Goal: Information Seeking & Learning: Learn about a topic

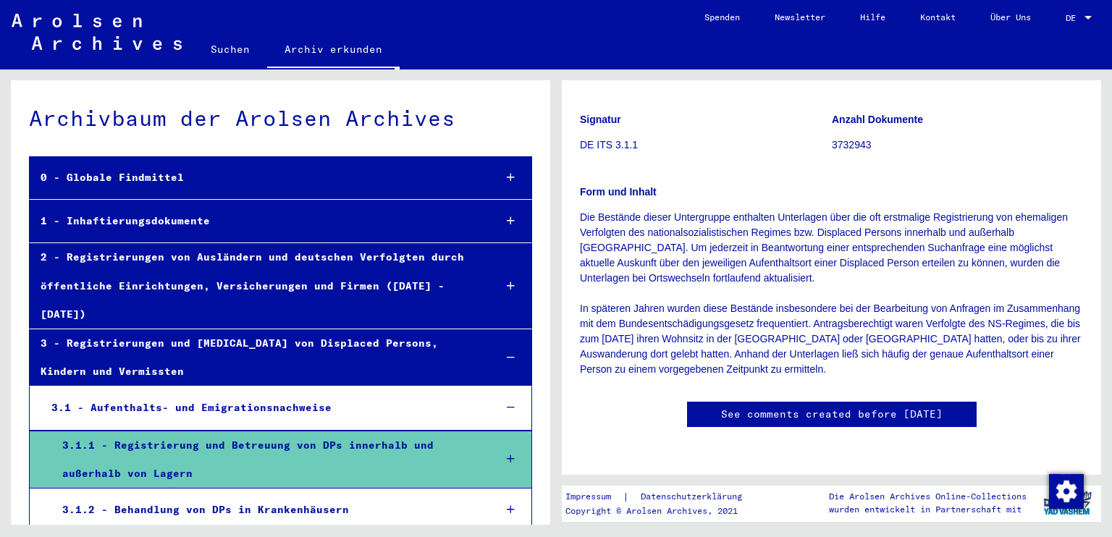
scroll to position [298, 0]
click at [508, 438] on div at bounding box center [510, 459] width 42 height 43
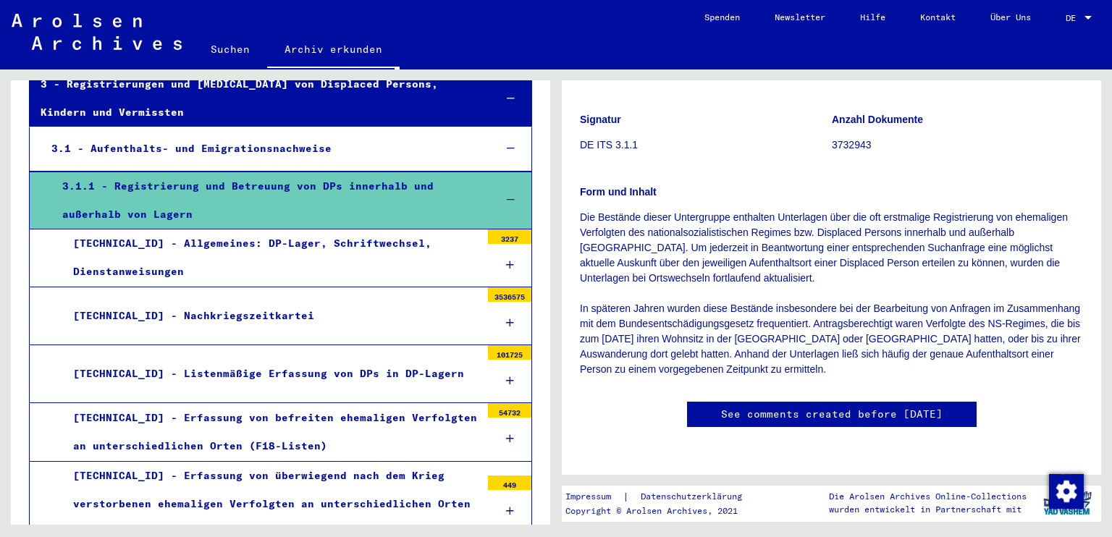
scroll to position [236, 0]
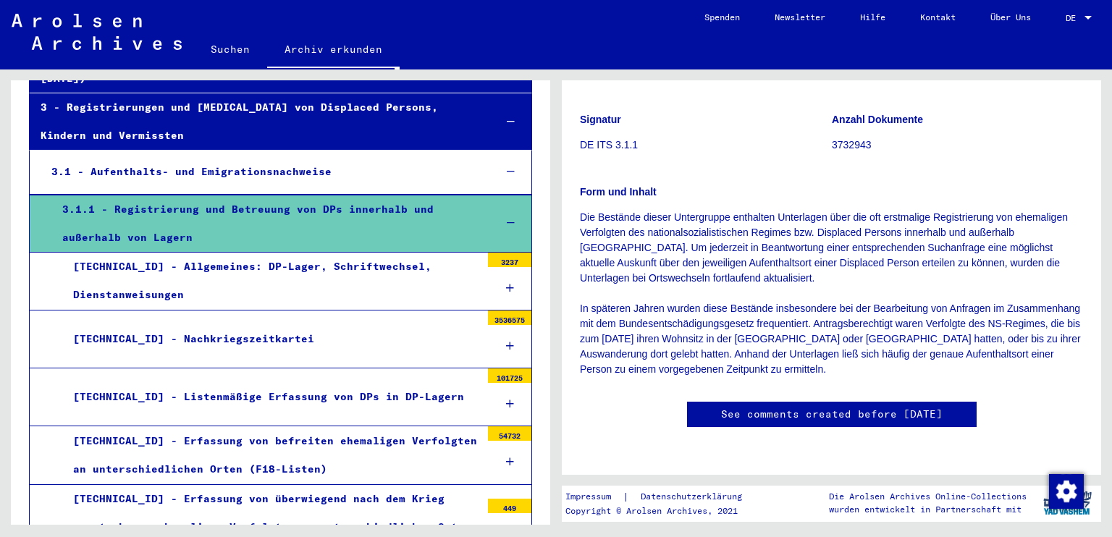
click at [506, 283] on icon at bounding box center [510, 288] width 8 height 10
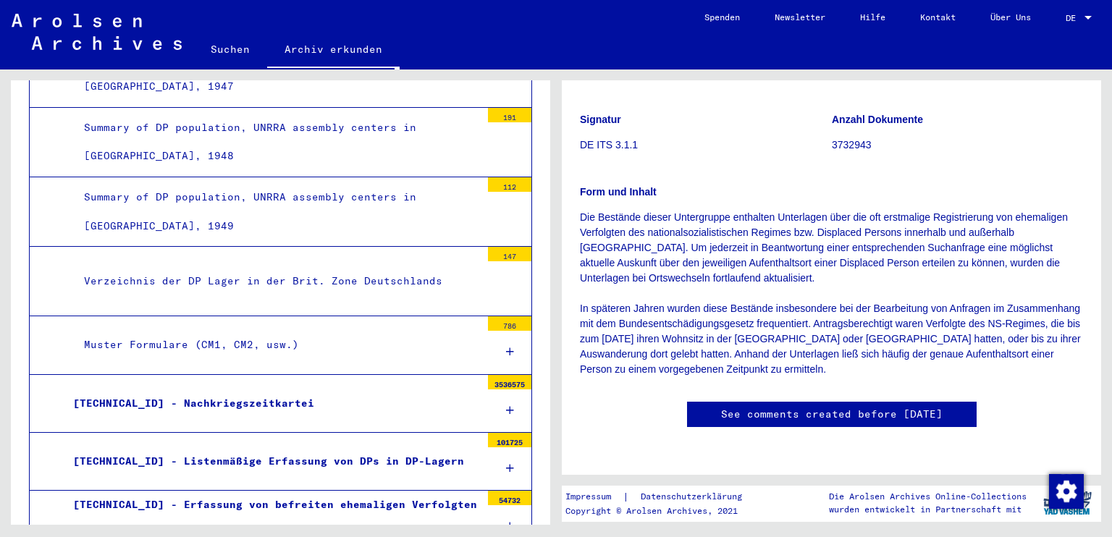
scroll to position [948, 0]
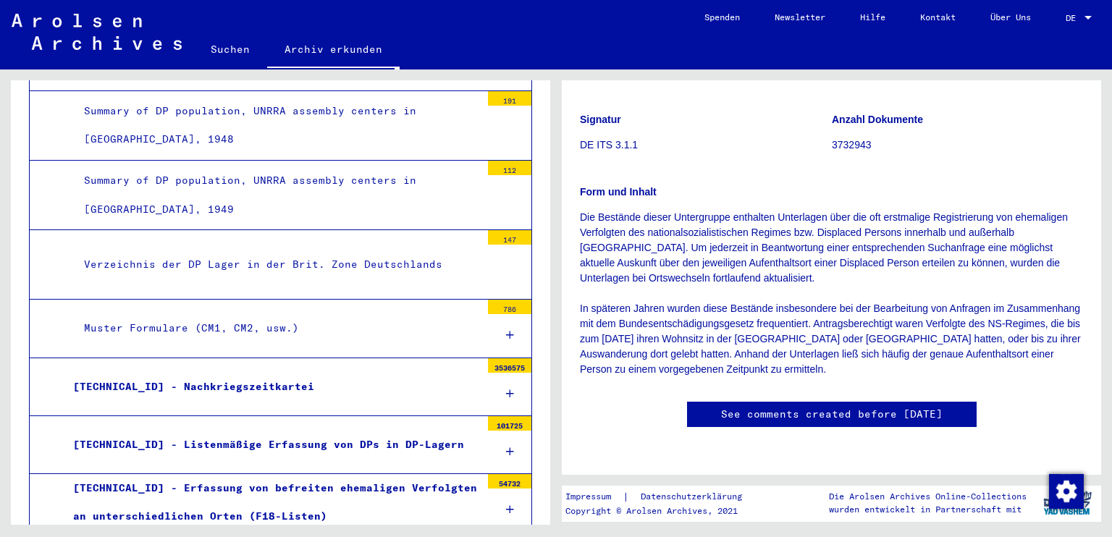
click at [506, 389] on icon at bounding box center [510, 394] width 8 height 10
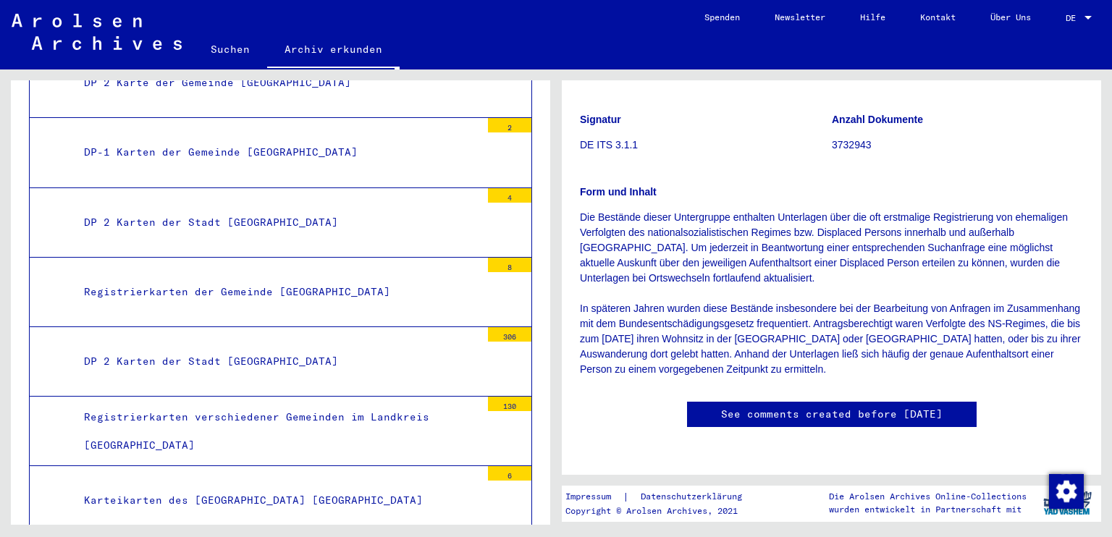
scroll to position [1518, 0]
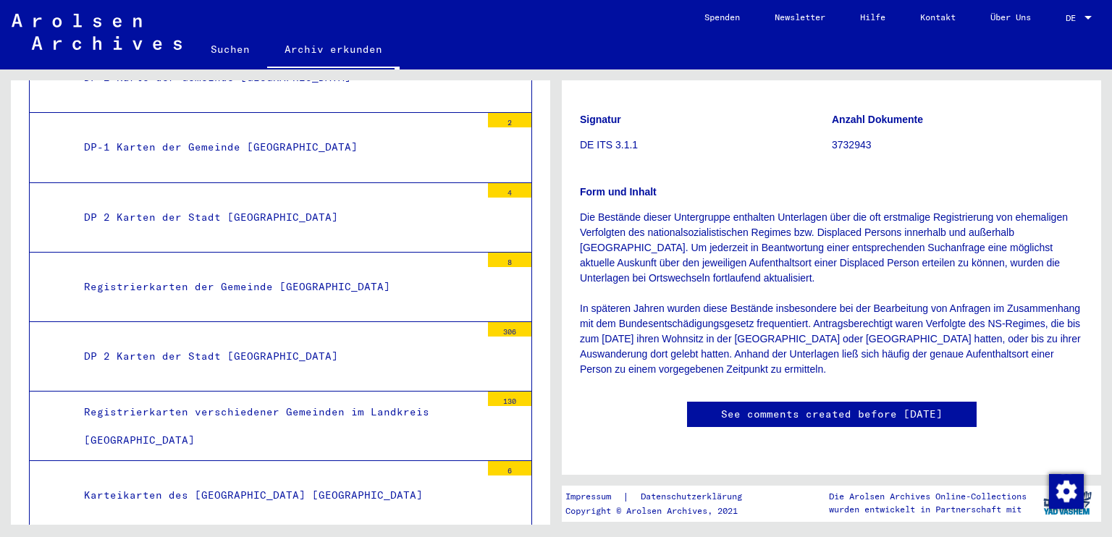
click at [383, 342] on div "DP 2 Karten der Stadt [GEOGRAPHIC_DATA]" at bounding box center [277, 356] width 408 height 28
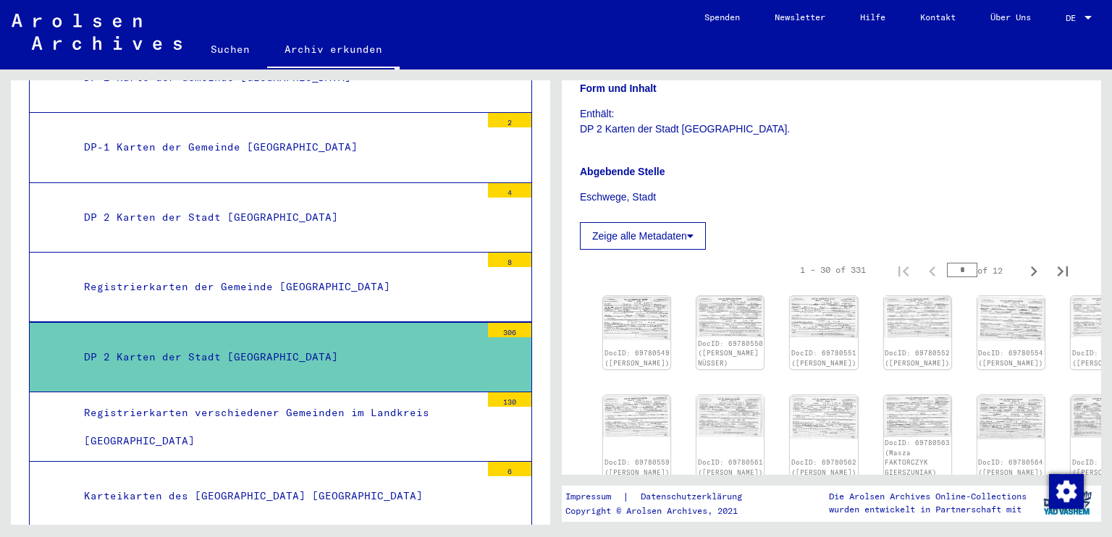
scroll to position [257, 0]
click at [641, 313] on img at bounding box center [637, 316] width 71 height 46
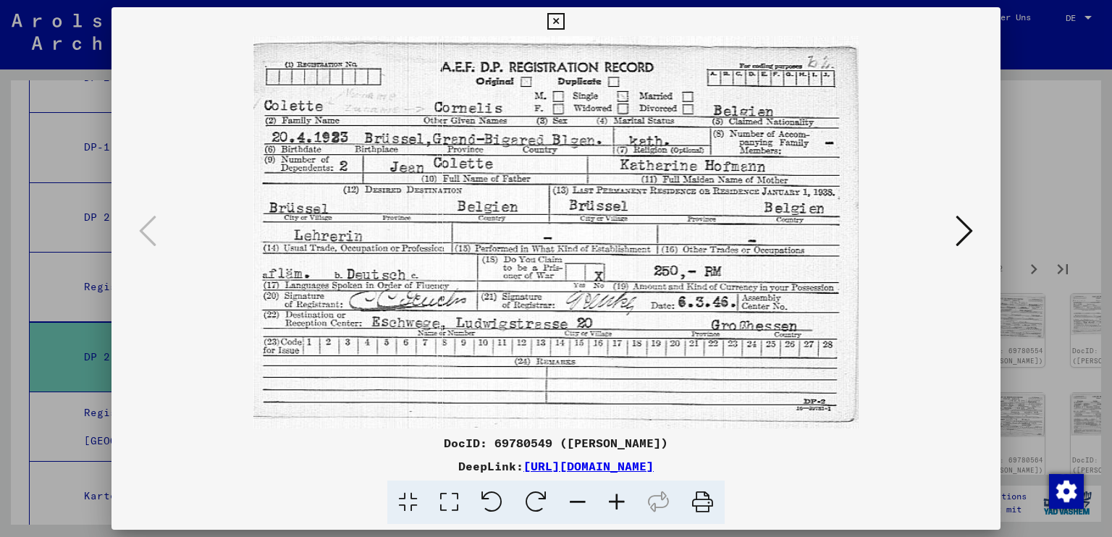
click at [970, 228] on icon at bounding box center [964, 231] width 17 height 35
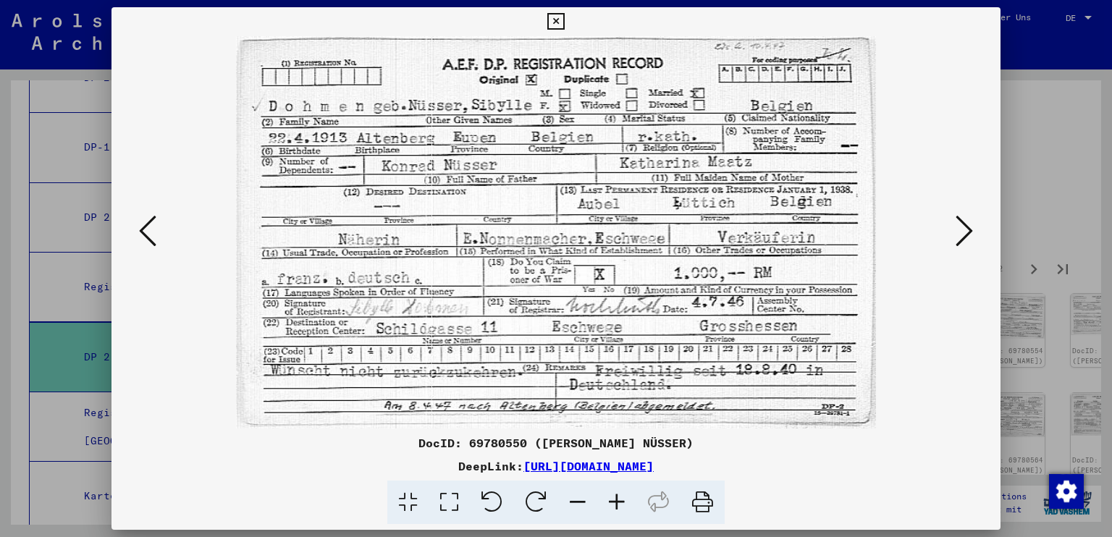
click at [973, 229] on icon at bounding box center [964, 231] width 17 height 35
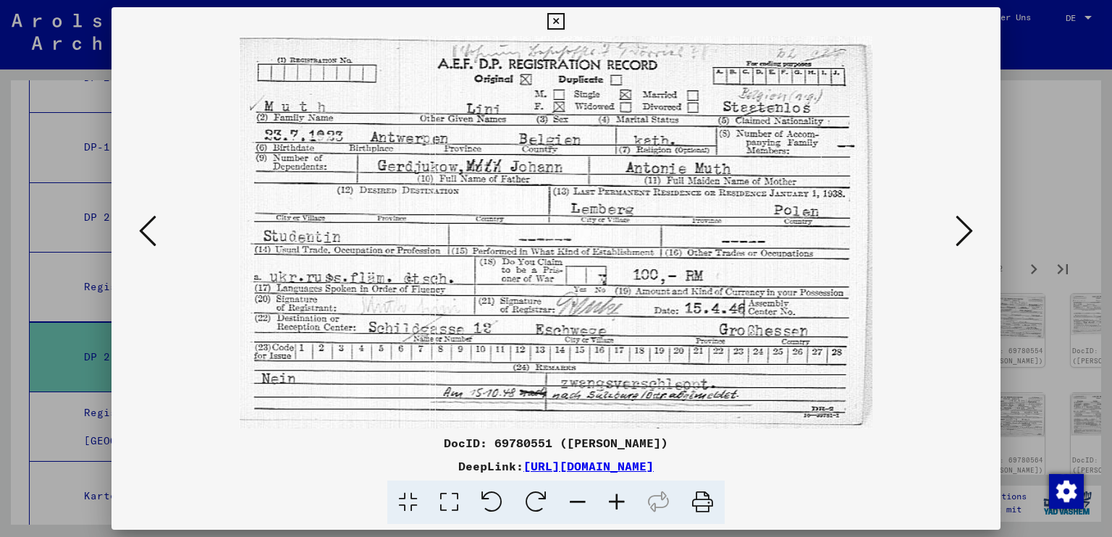
click at [548, 23] on icon at bounding box center [555, 21] width 17 height 17
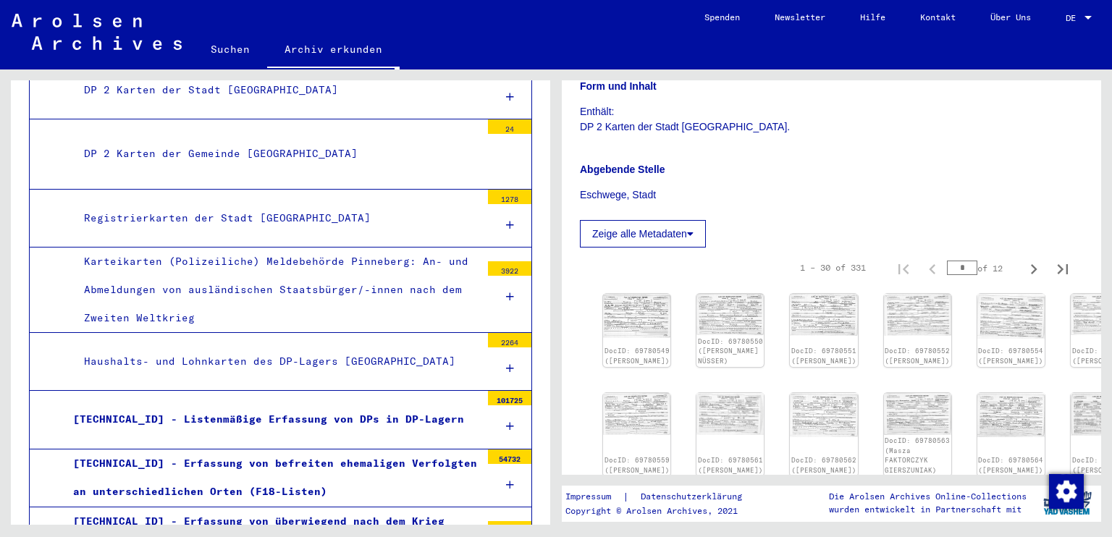
scroll to position [2201, 0]
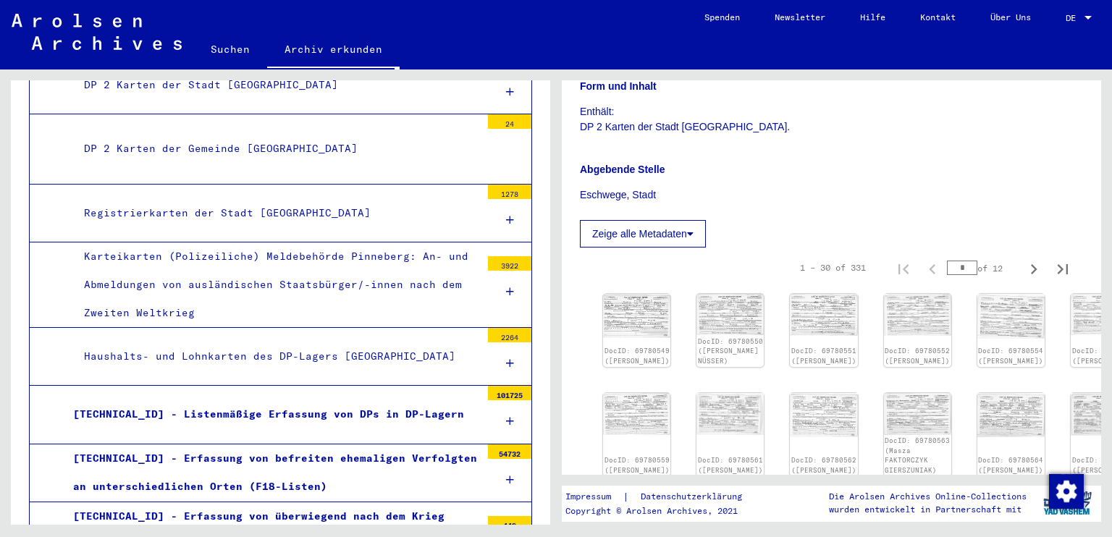
click at [506, 416] on icon at bounding box center [510, 421] width 8 height 10
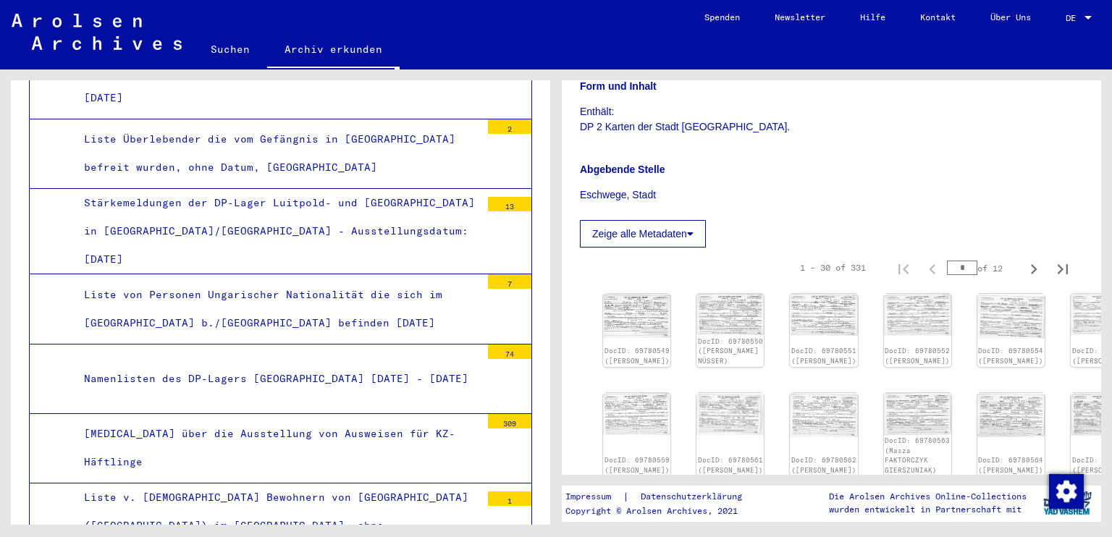
scroll to position [4718, 0]
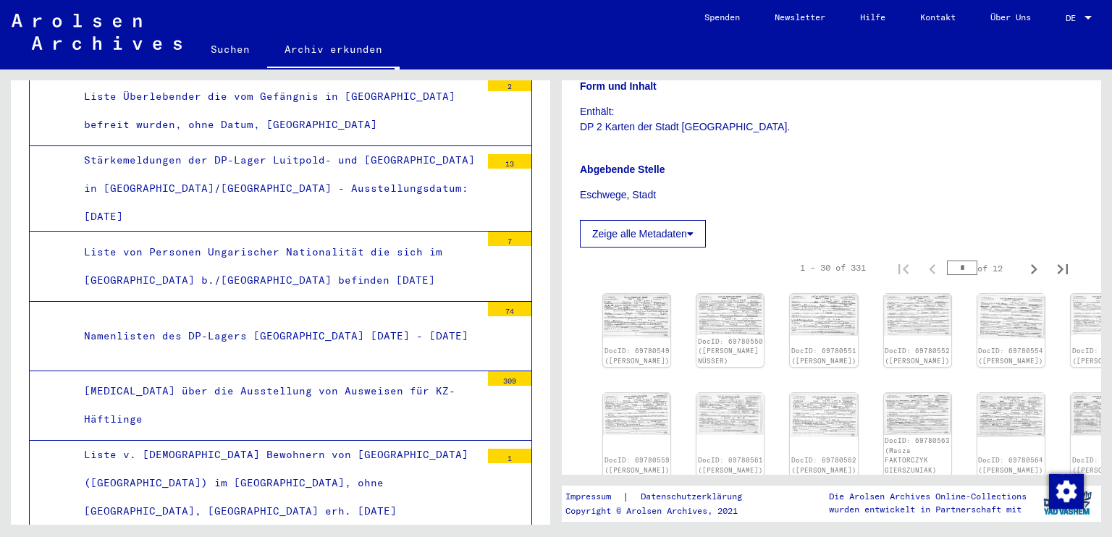
click at [387, 441] on div "Liste v. [DEMOGRAPHIC_DATA] Bewohnern von [GEOGRAPHIC_DATA] ([GEOGRAPHIC_DATA])…" at bounding box center [277, 483] width 408 height 85
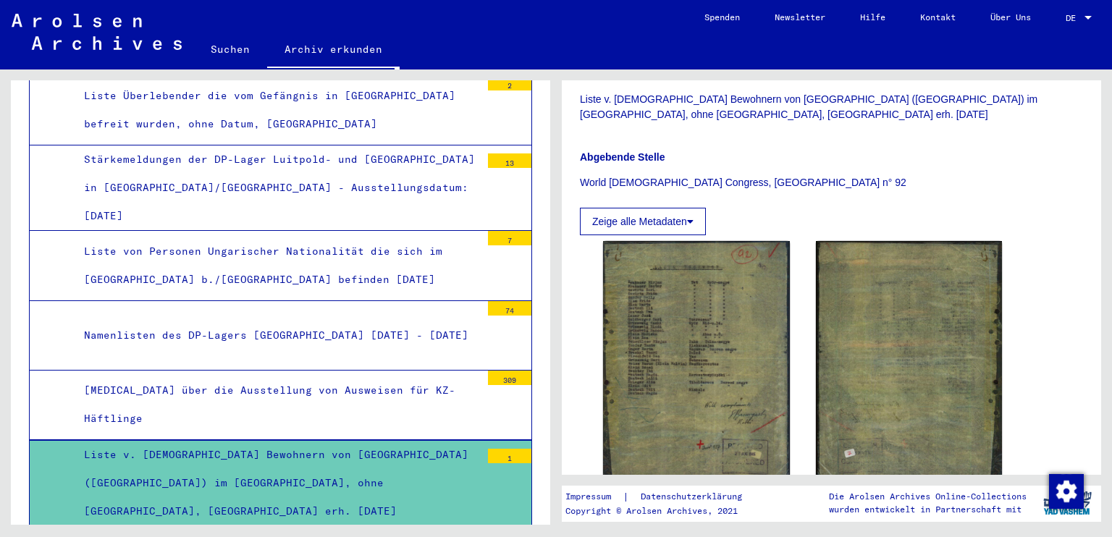
scroll to position [387, 0]
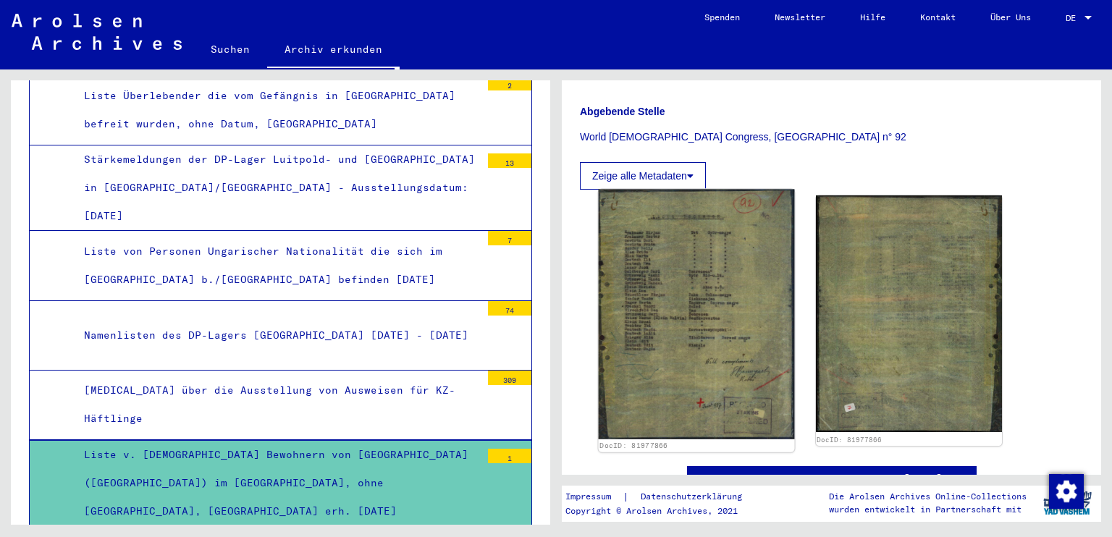
click at [733, 305] on img at bounding box center [696, 315] width 195 height 251
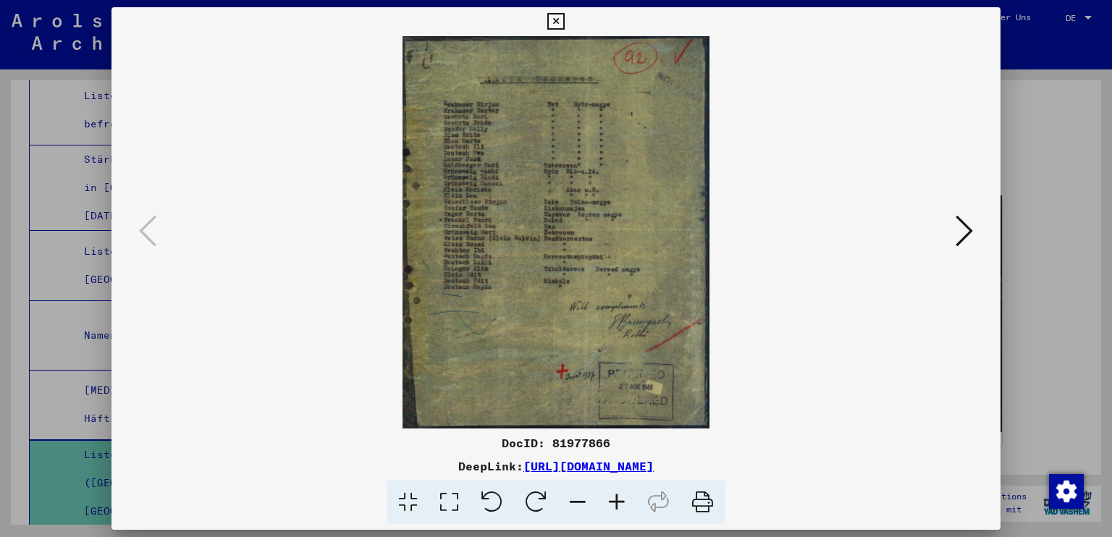
click at [557, 21] on icon at bounding box center [555, 21] width 17 height 17
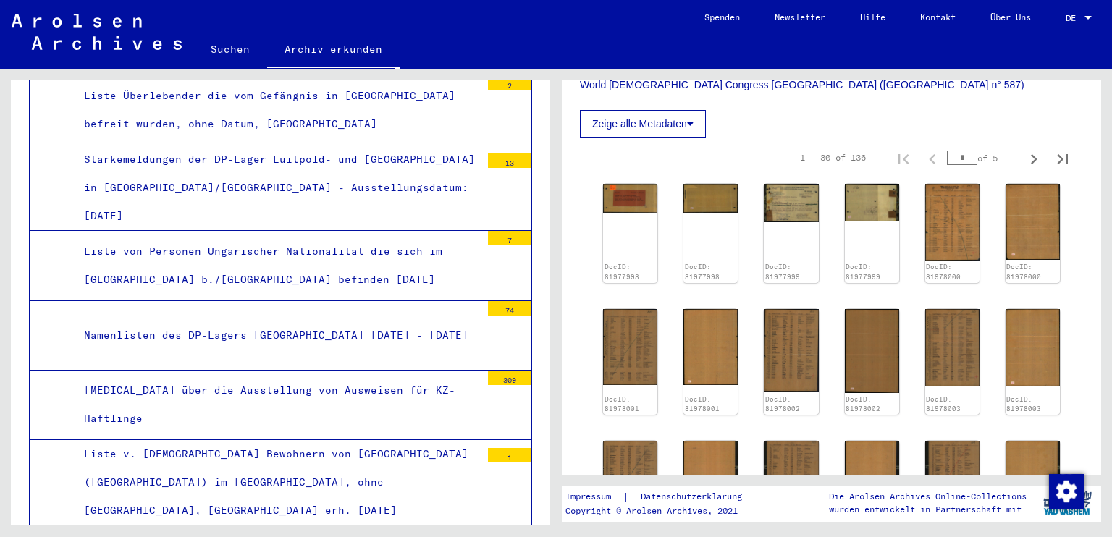
scroll to position [379, 0]
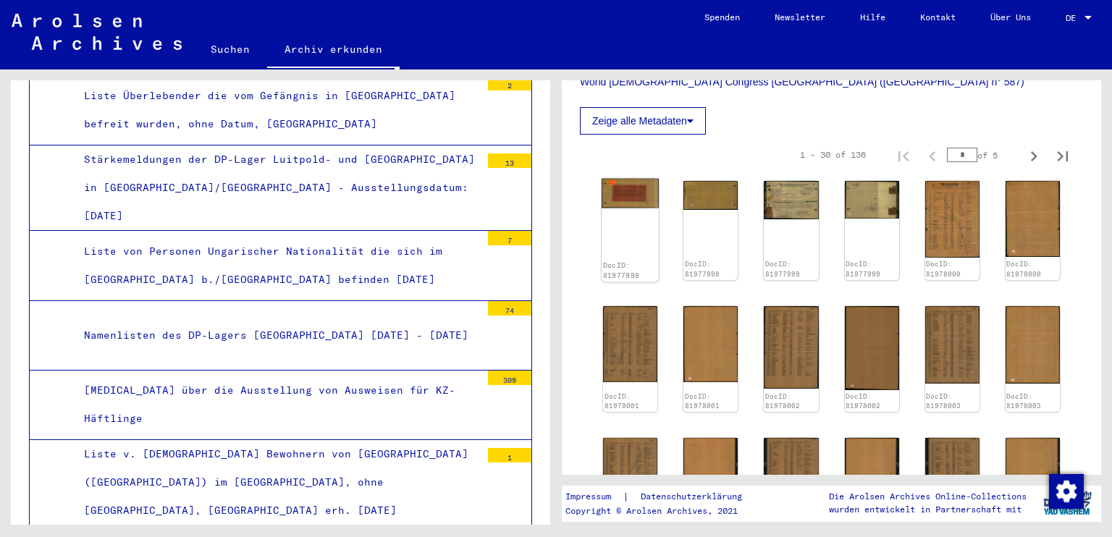
click at [640, 195] on img at bounding box center [630, 194] width 57 height 30
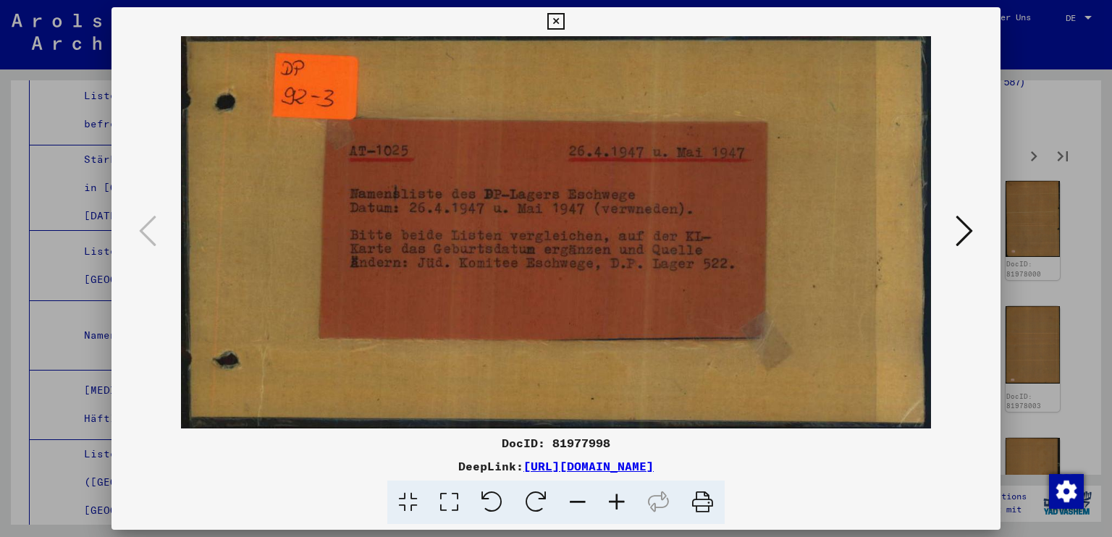
click at [956, 228] on icon at bounding box center [964, 231] width 17 height 35
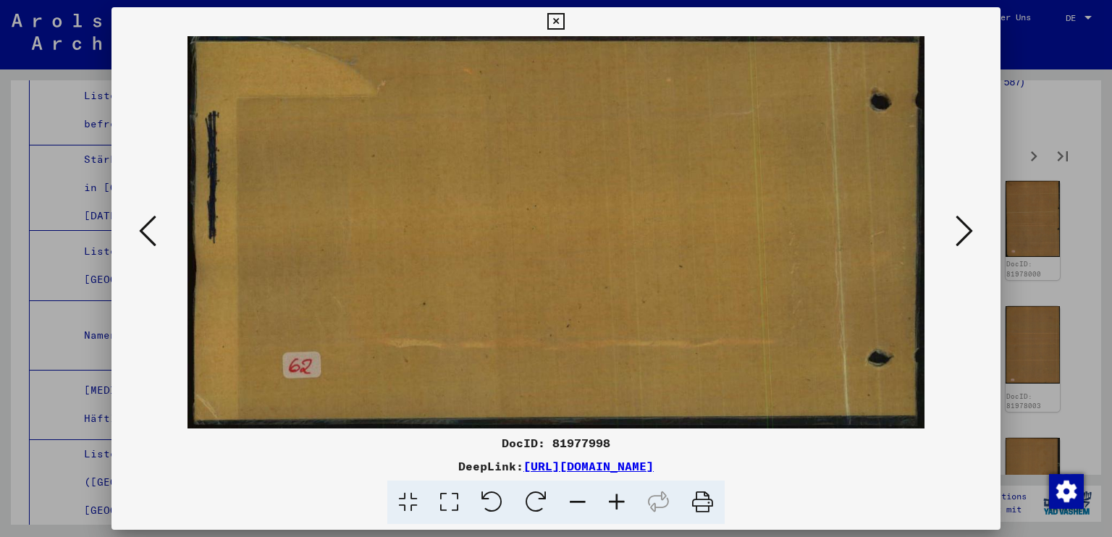
click at [956, 228] on icon at bounding box center [964, 231] width 17 height 35
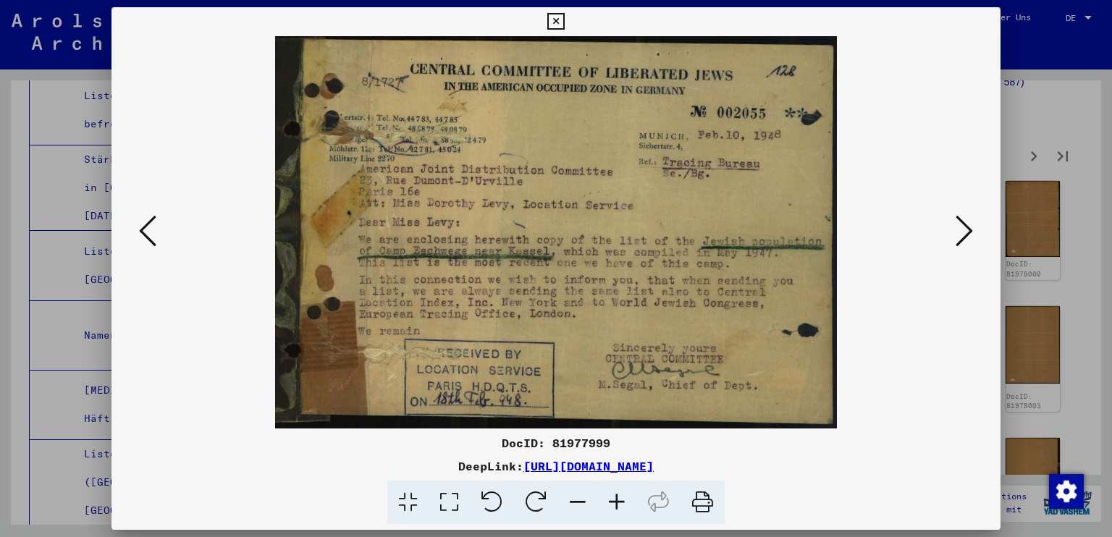
click at [956, 228] on icon at bounding box center [964, 231] width 17 height 35
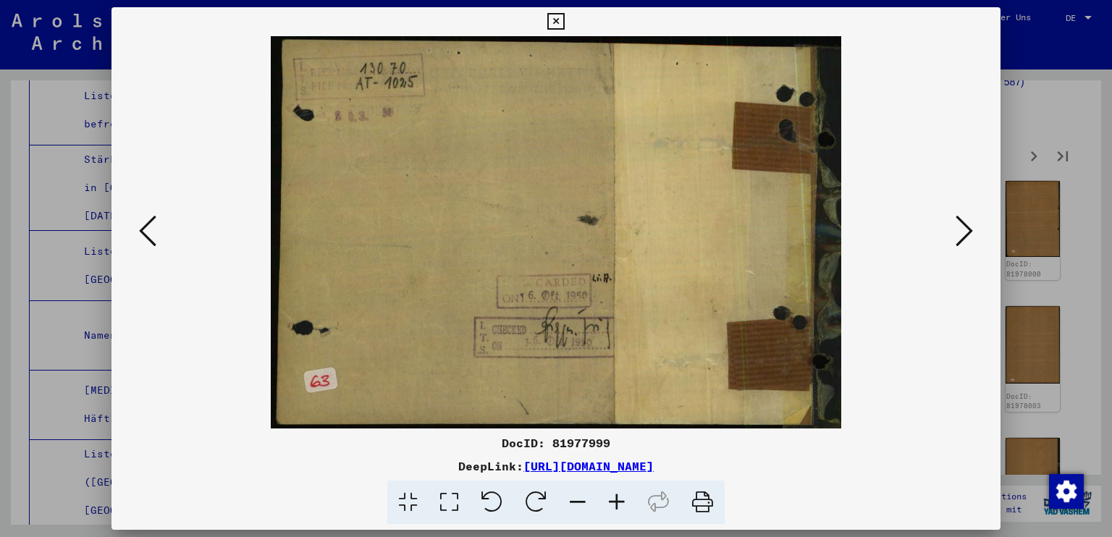
click at [956, 228] on icon at bounding box center [964, 231] width 17 height 35
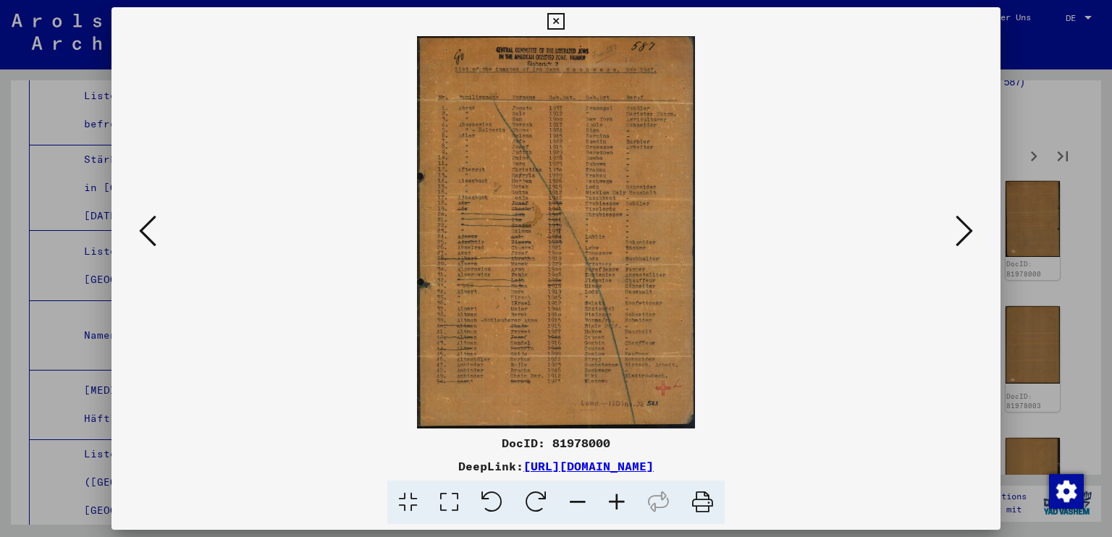
click at [956, 228] on icon at bounding box center [964, 231] width 17 height 35
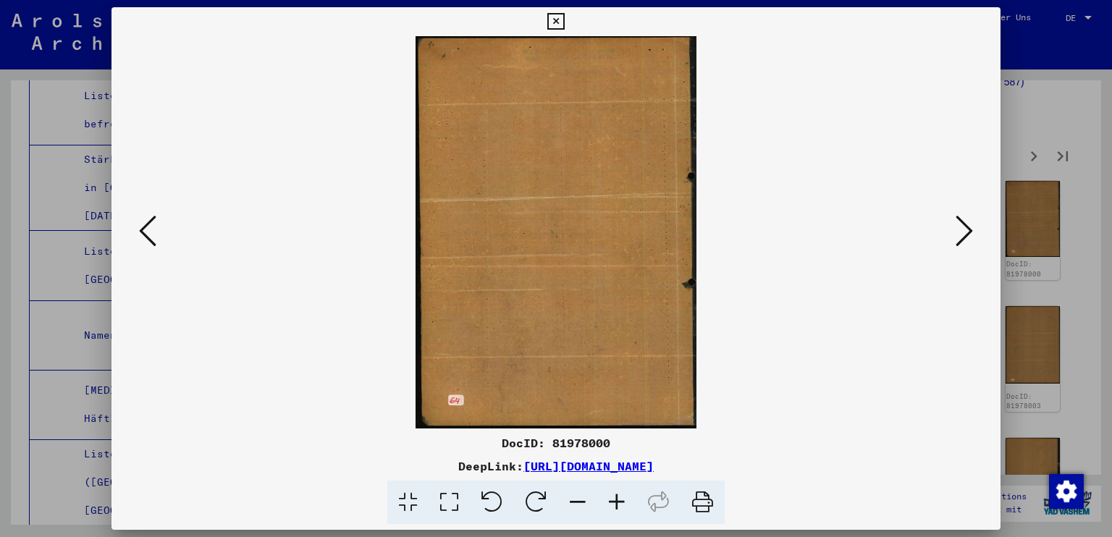
click at [956, 228] on icon at bounding box center [964, 231] width 17 height 35
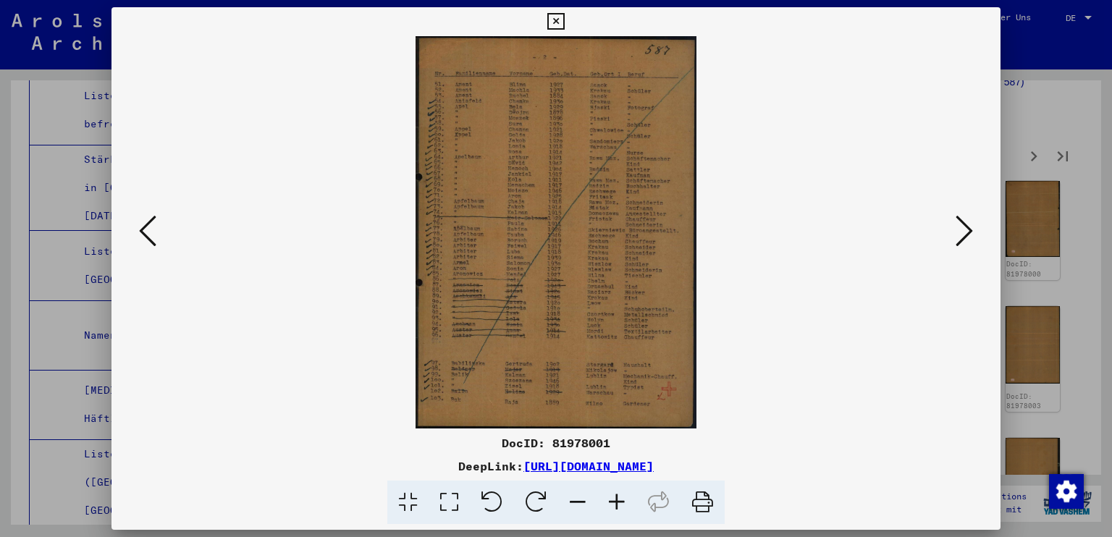
click at [956, 228] on icon at bounding box center [964, 231] width 17 height 35
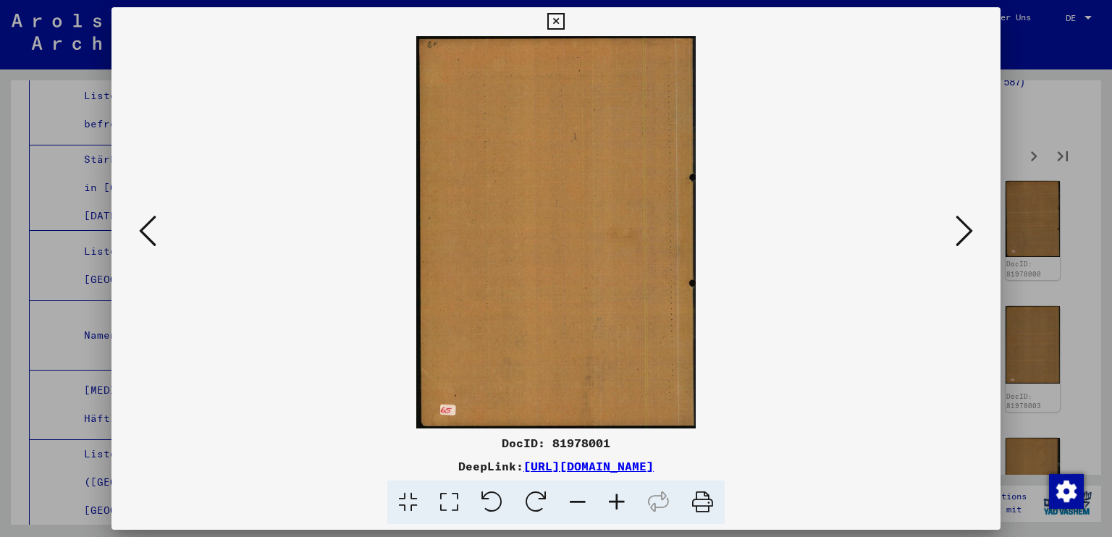
click at [956, 228] on icon at bounding box center [964, 231] width 17 height 35
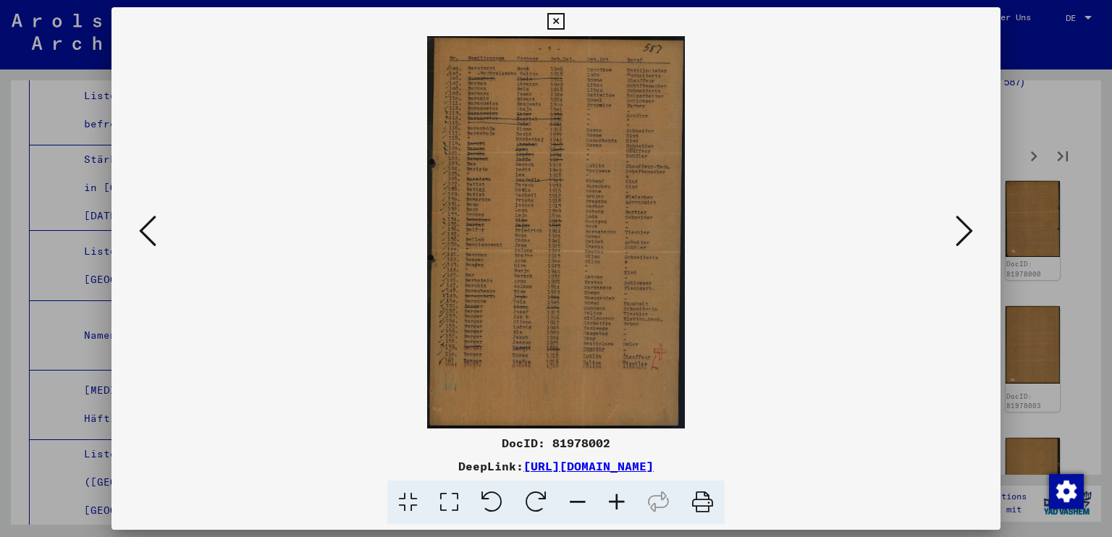
click at [956, 228] on icon at bounding box center [964, 231] width 17 height 35
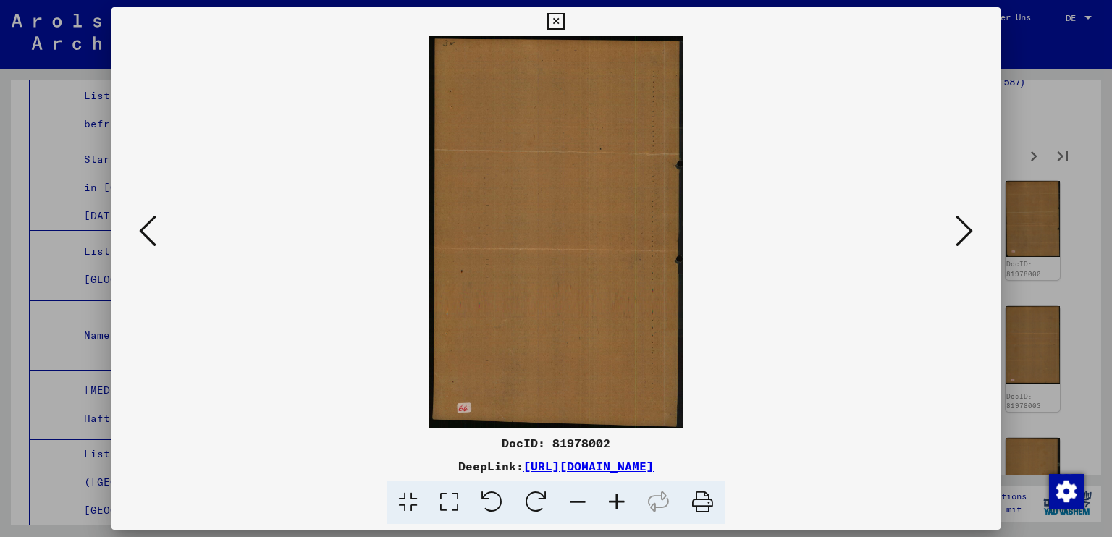
click at [956, 228] on icon at bounding box center [964, 231] width 17 height 35
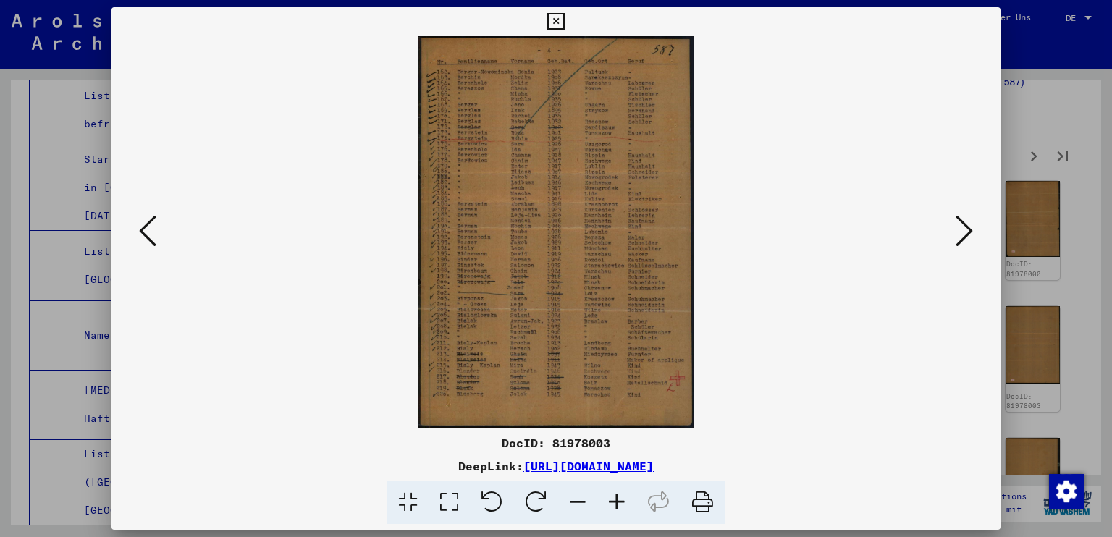
click at [956, 228] on icon at bounding box center [964, 231] width 17 height 35
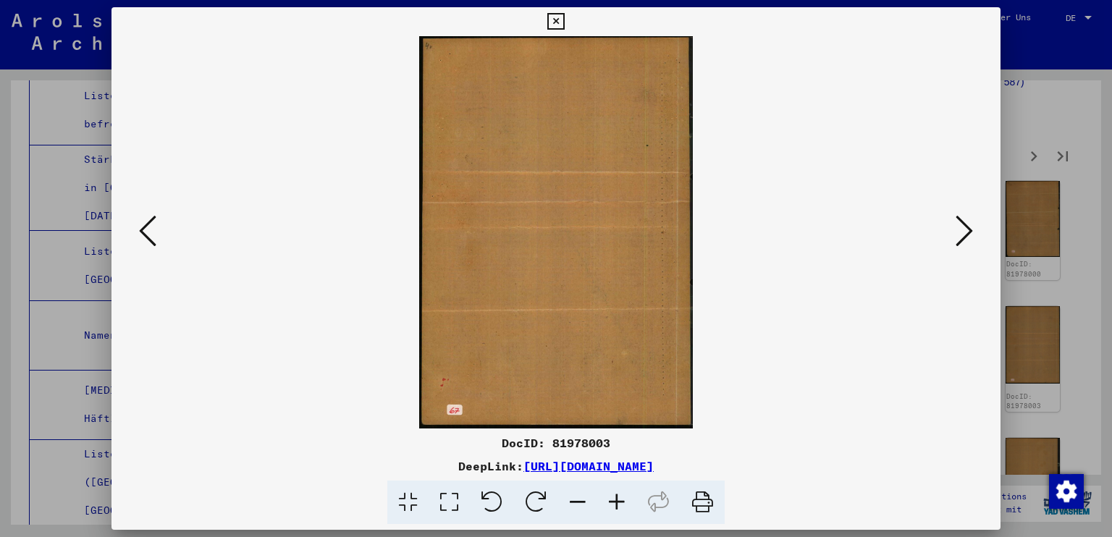
click at [956, 228] on icon at bounding box center [964, 231] width 17 height 35
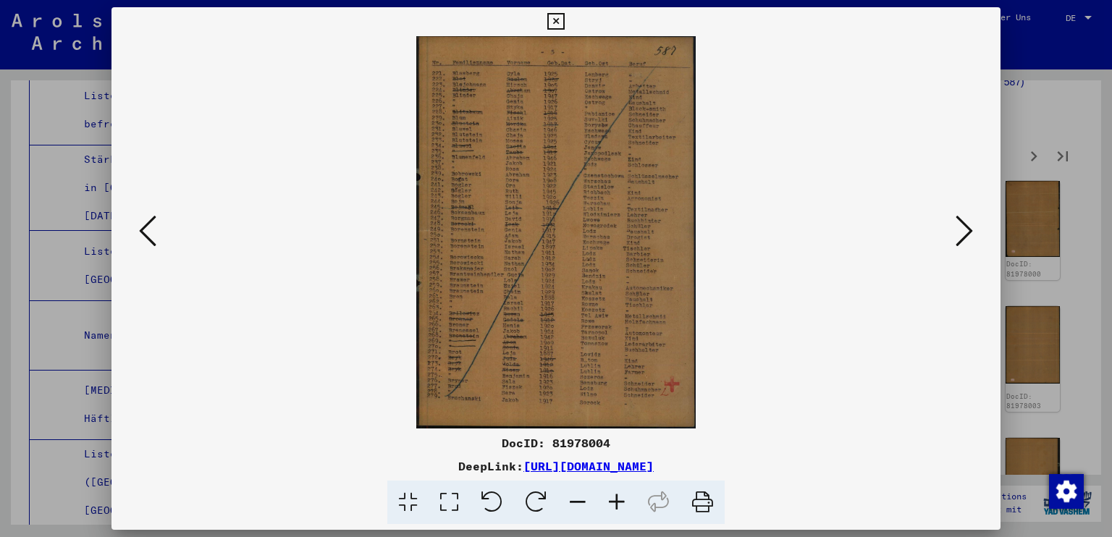
click at [959, 227] on icon at bounding box center [964, 231] width 17 height 35
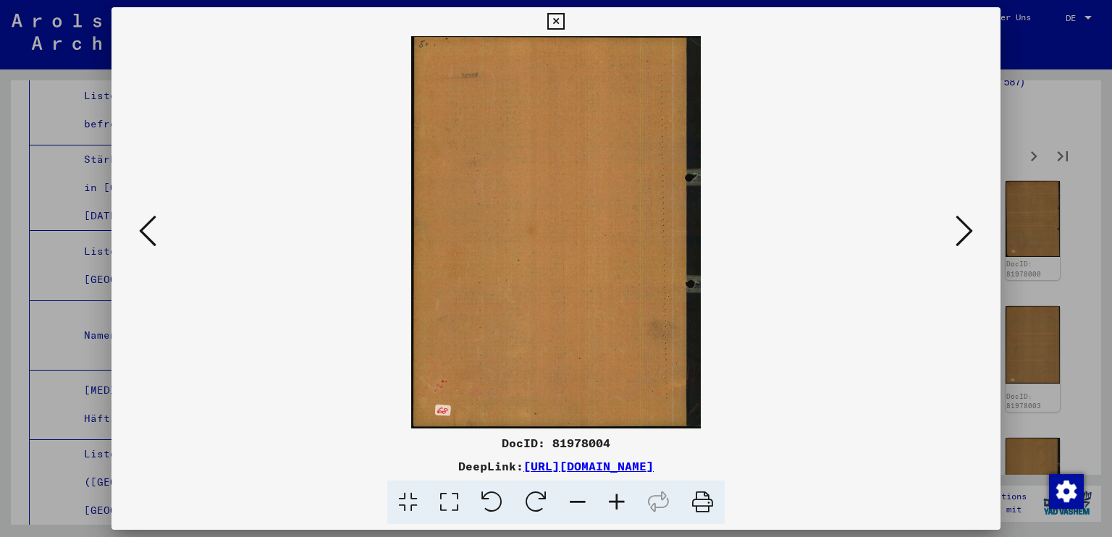
click at [959, 227] on icon at bounding box center [964, 231] width 17 height 35
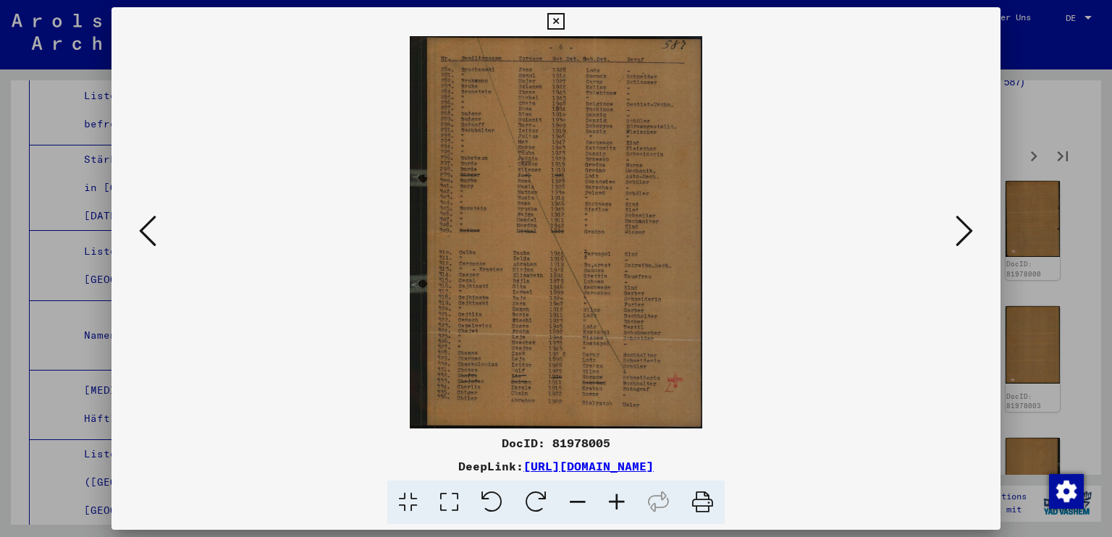
click at [959, 227] on icon at bounding box center [964, 231] width 17 height 35
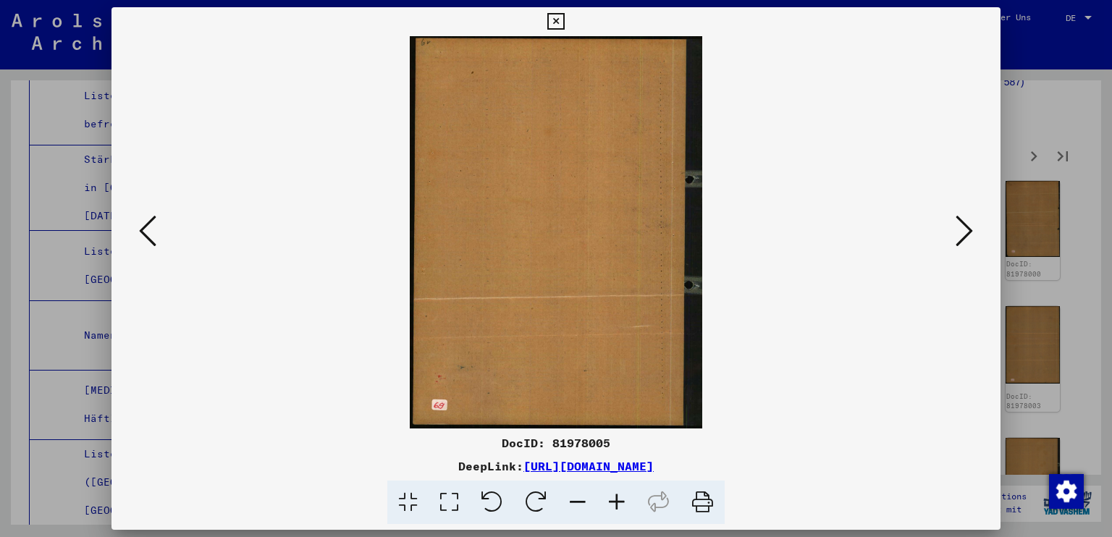
click at [959, 227] on icon at bounding box center [964, 231] width 17 height 35
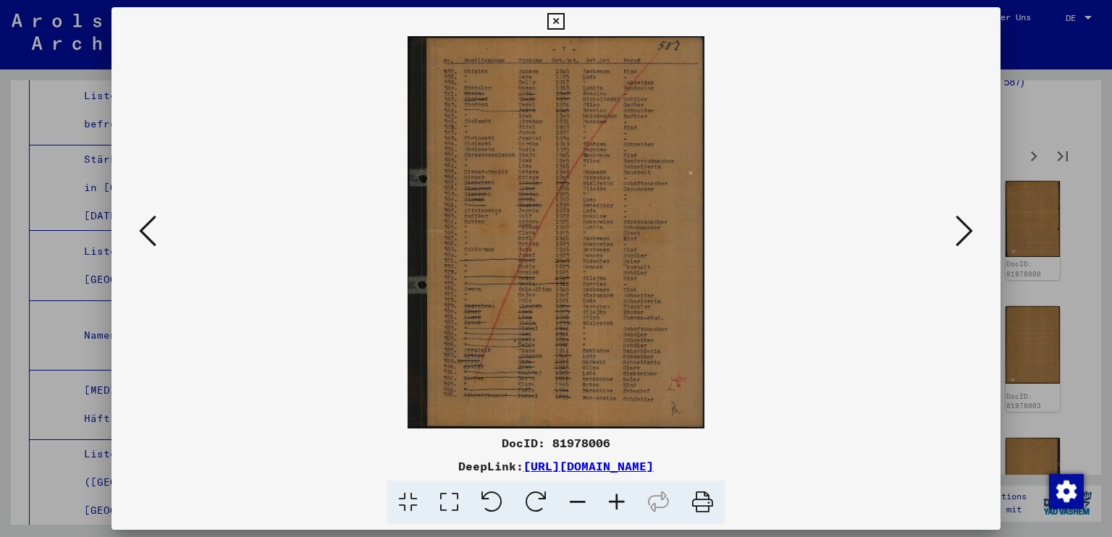
click at [959, 227] on icon at bounding box center [964, 231] width 17 height 35
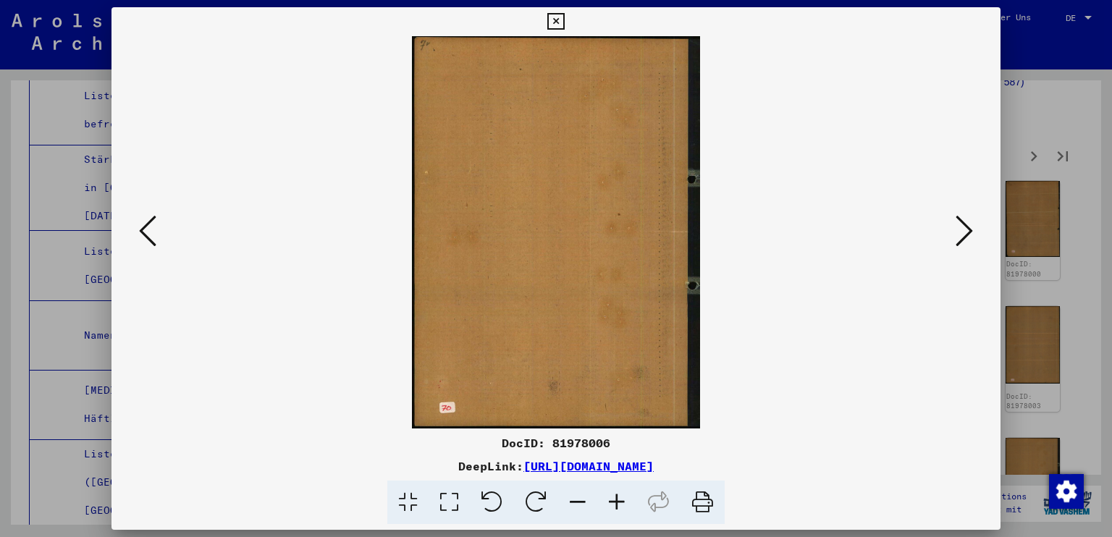
click at [959, 227] on icon at bounding box center [964, 231] width 17 height 35
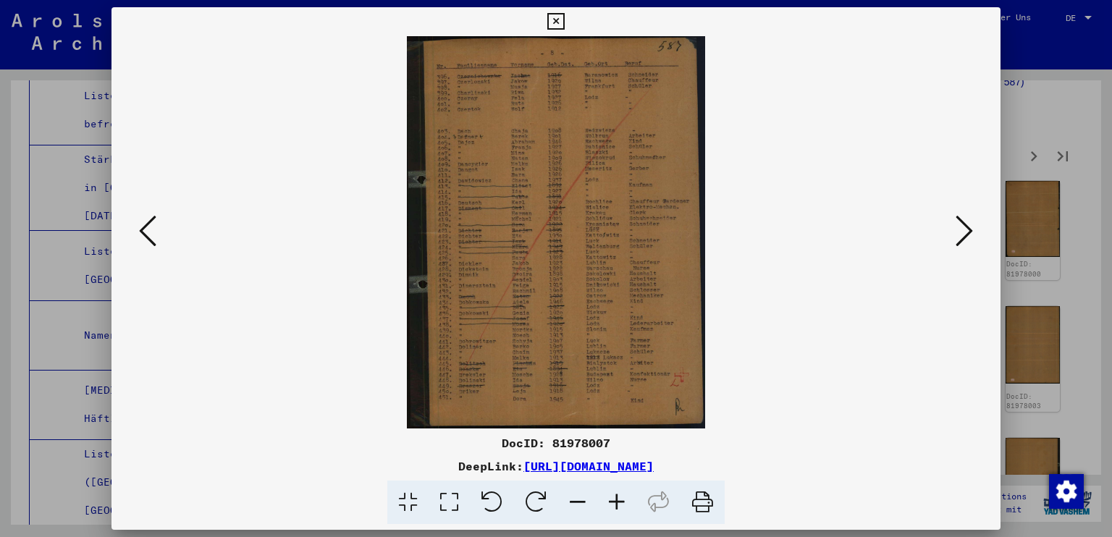
click at [959, 227] on icon at bounding box center [964, 231] width 17 height 35
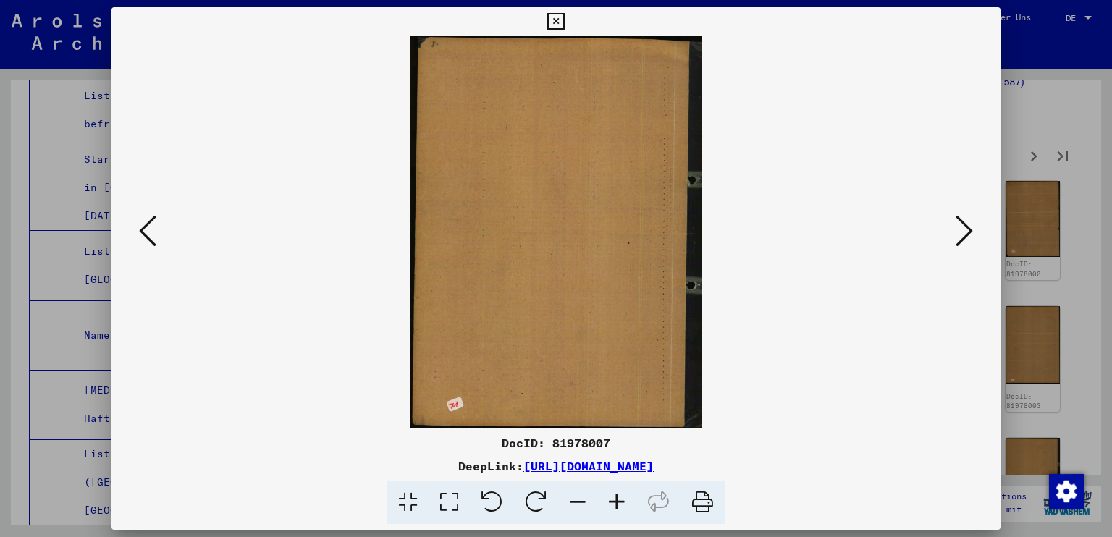
click at [959, 227] on icon at bounding box center [964, 231] width 17 height 35
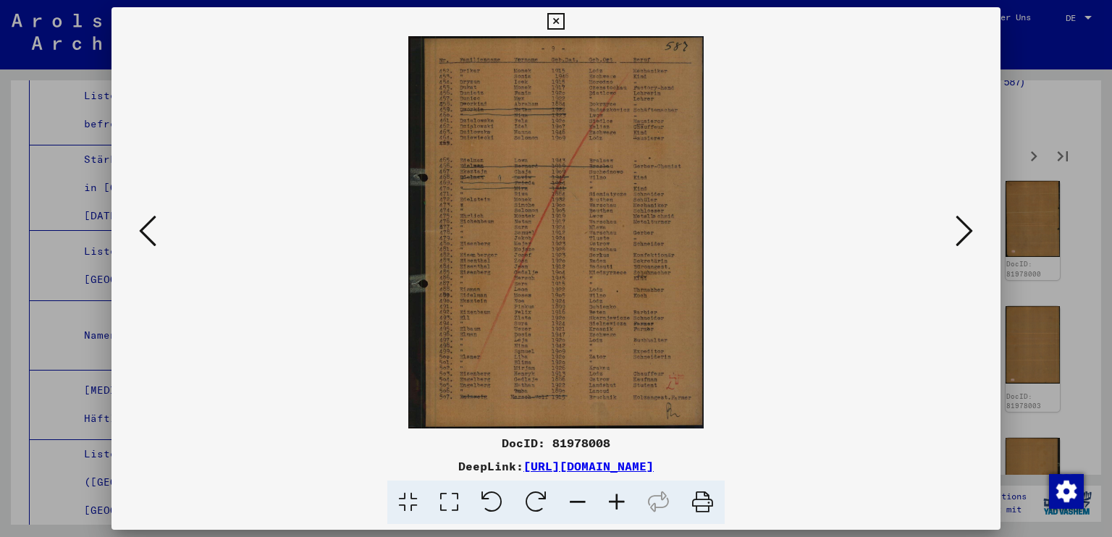
click at [959, 227] on icon at bounding box center [964, 231] width 17 height 35
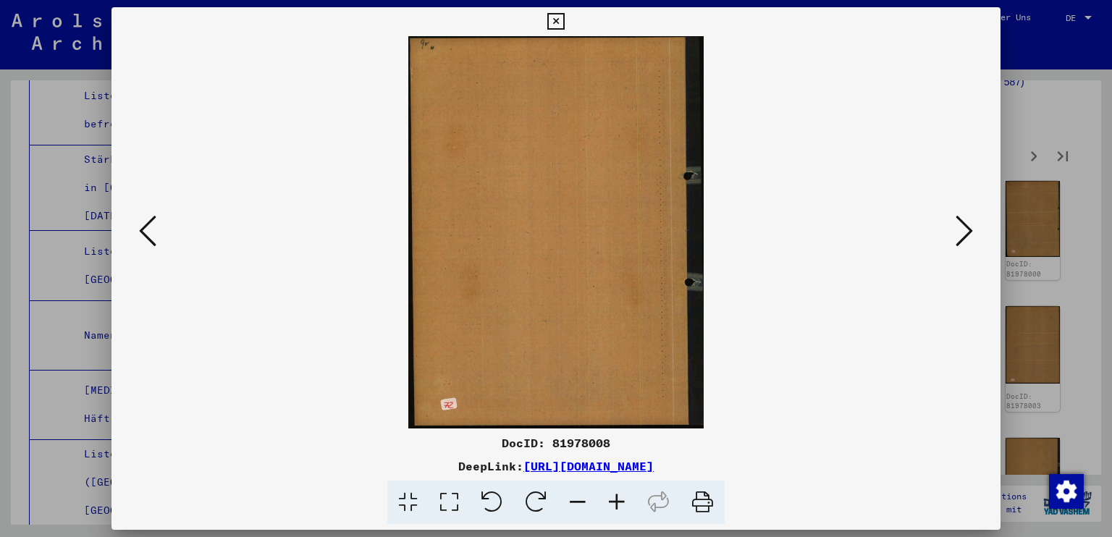
click at [959, 227] on icon at bounding box center [964, 231] width 17 height 35
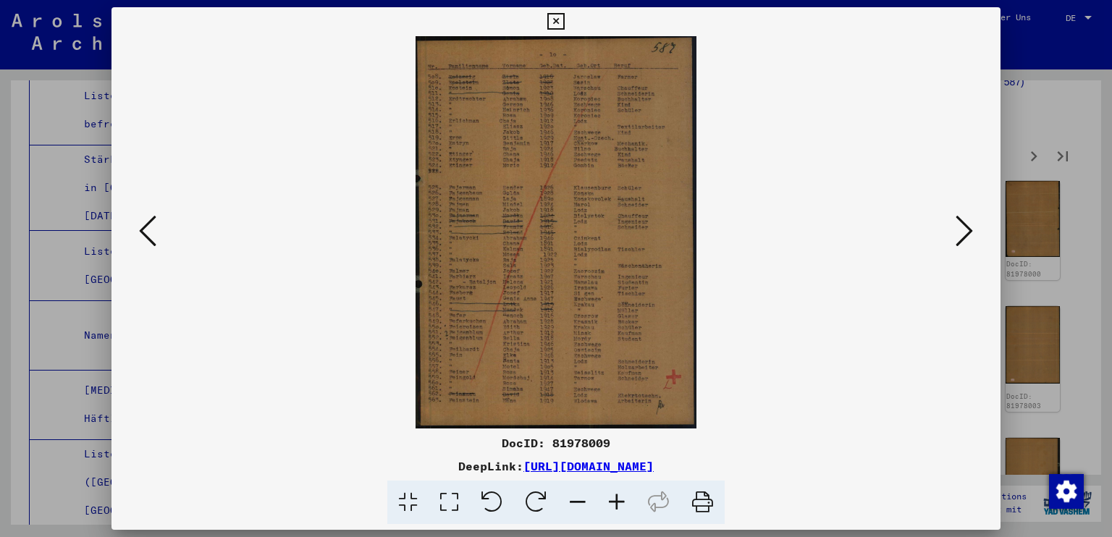
click at [959, 227] on icon at bounding box center [964, 231] width 17 height 35
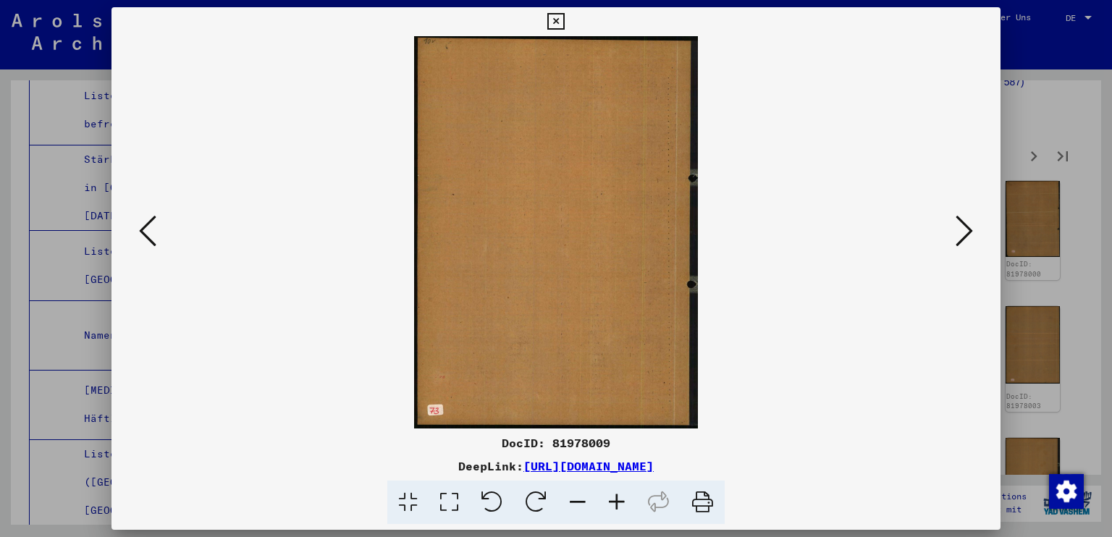
click at [959, 227] on icon at bounding box center [964, 231] width 17 height 35
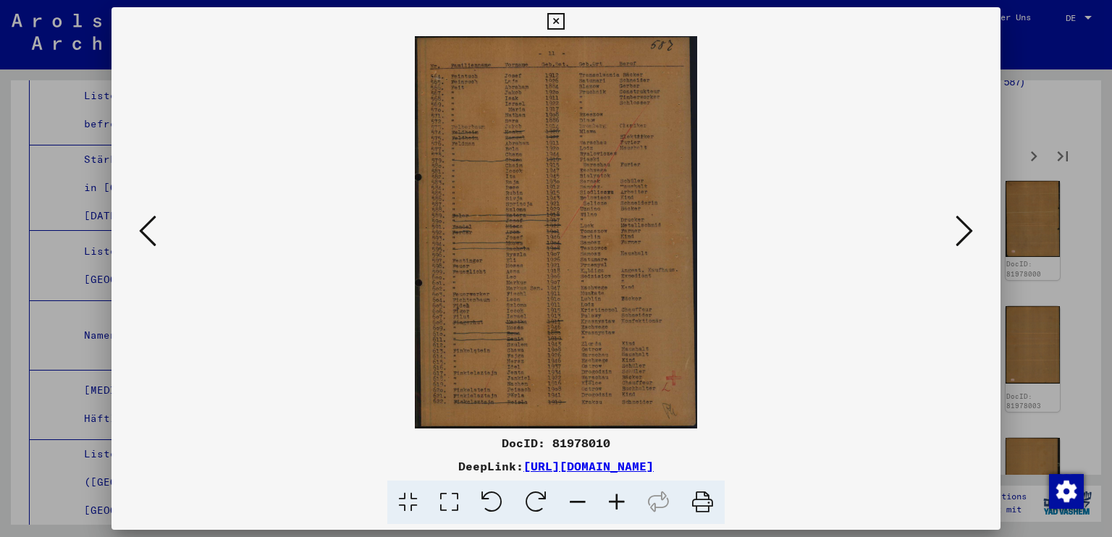
click at [959, 227] on icon at bounding box center [964, 231] width 17 height 35
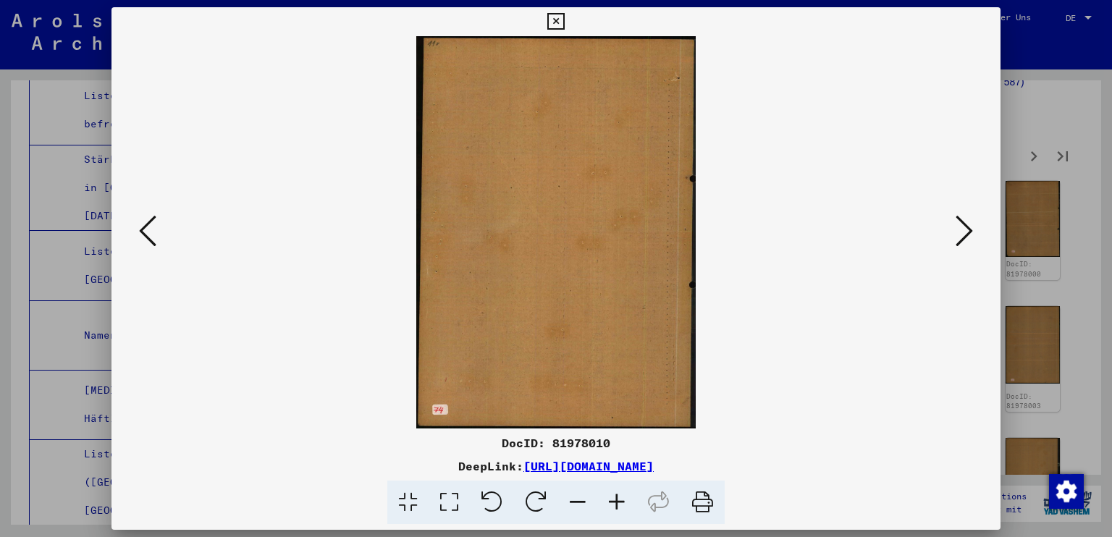
click at [959, 227] on icon at bounding box center [964, 231] width 17 height 35
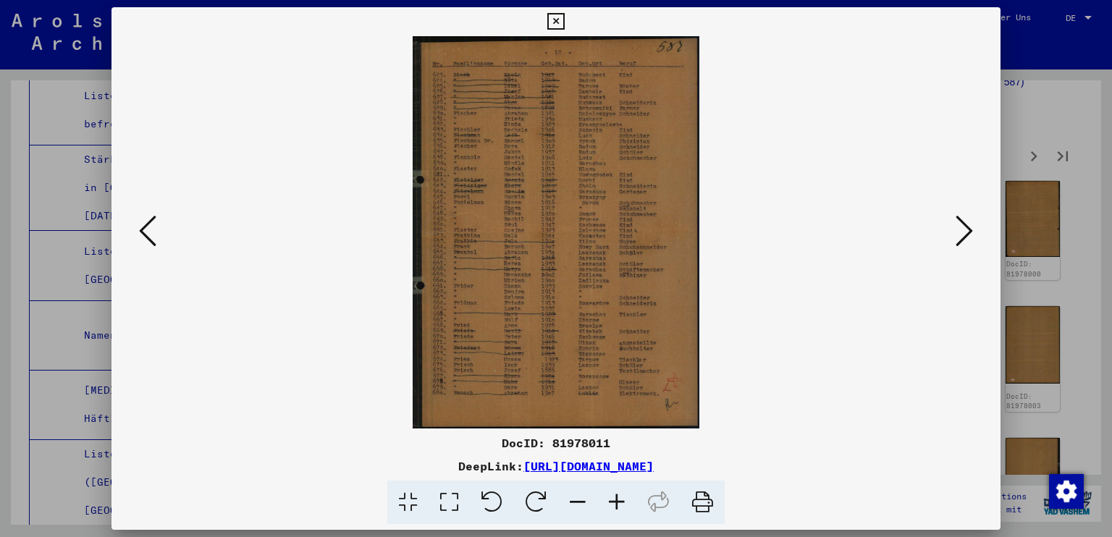
click at [959, 227] on icon at bounding box center [964, 231] width 17 height 35
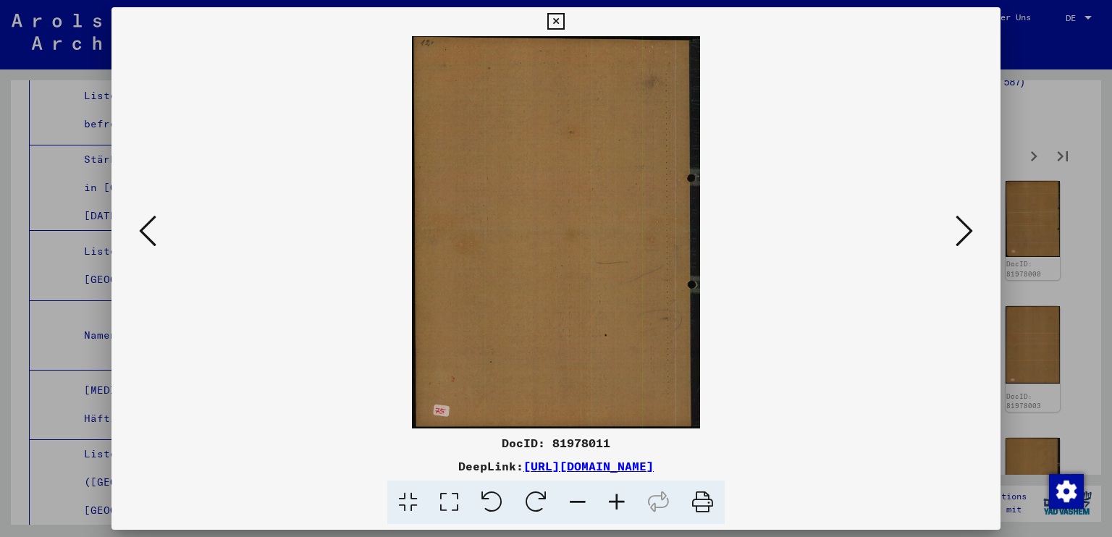
click at [959, 227] on icon at bounding box center [964, 231] width 17 height 35
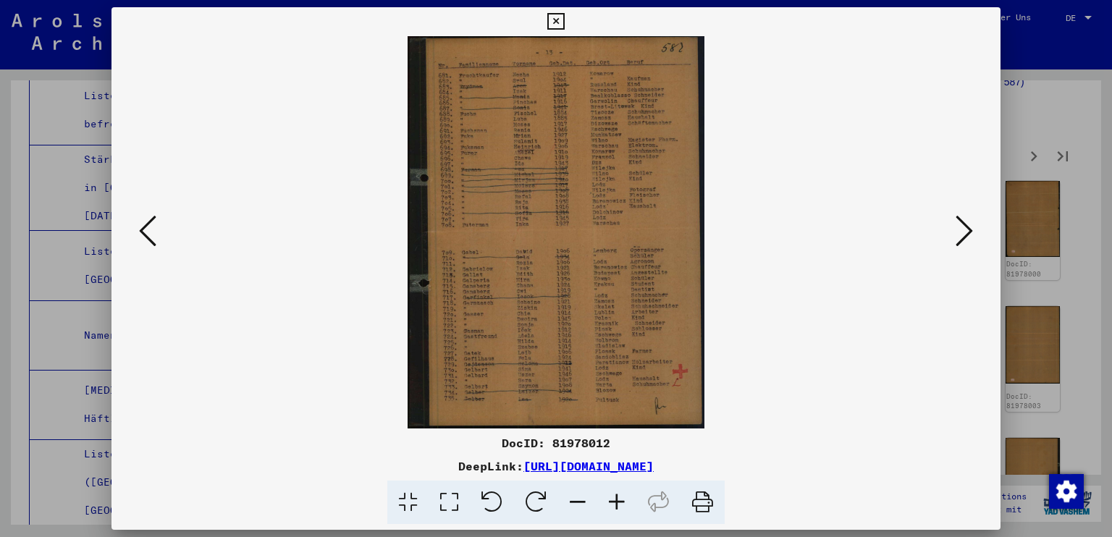
click at [959, 227] on icon at bounding box center [964, 231] width 17 height 35
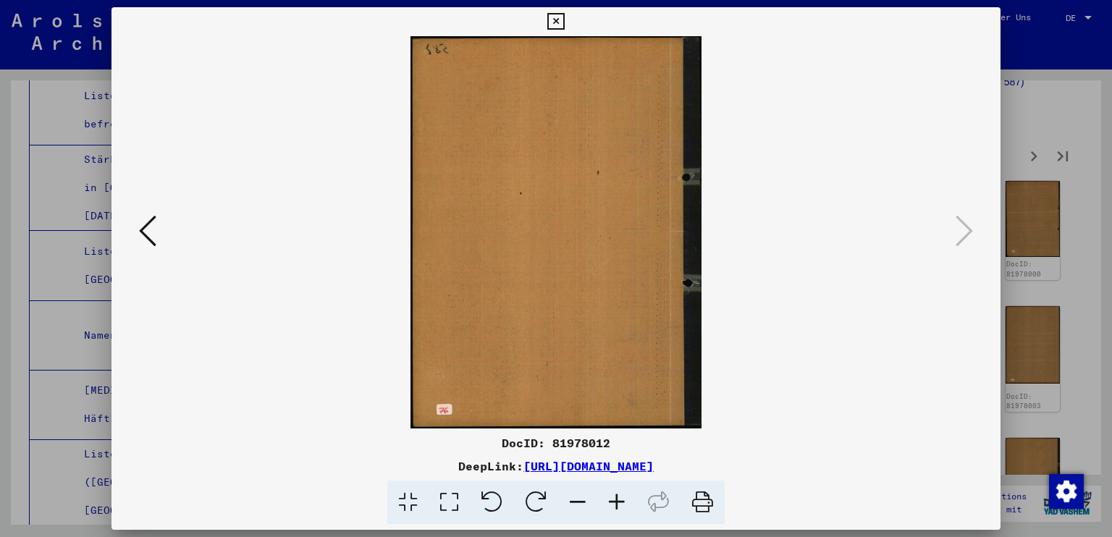
click at [561, 26] on icon at bounding box center [555, 21] width 17 height 17
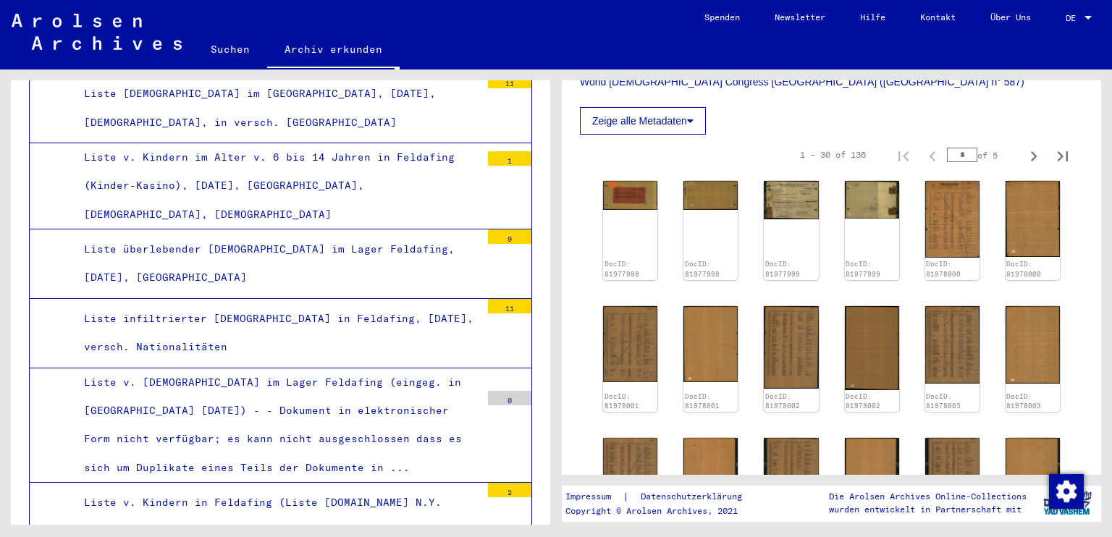
scroll to position [5521, 0]
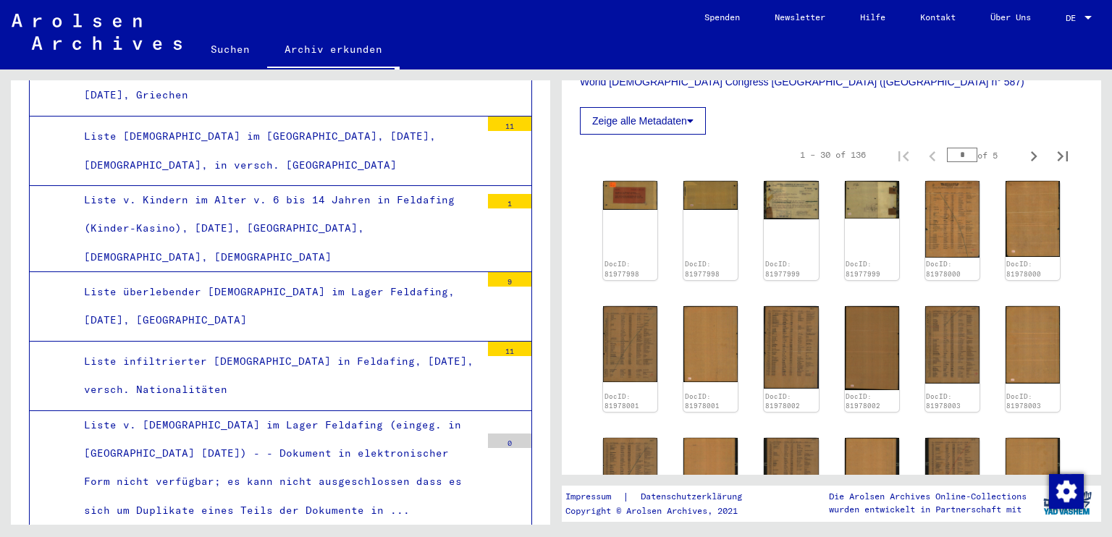
click at [445, 278] on div "Liste überlebender [DEMOGRAPHIC_DATA] im Lager Feldafing, [DATE], [GEOGRAPHIC_D…" at bounding box center [277, 306] width 408 height 56
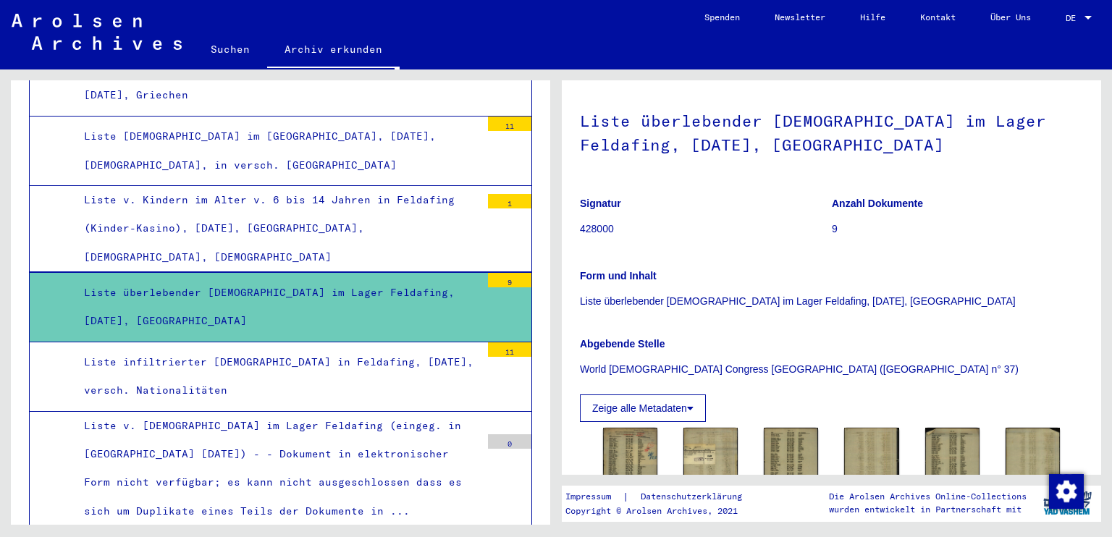
scroll to position [380, 0]
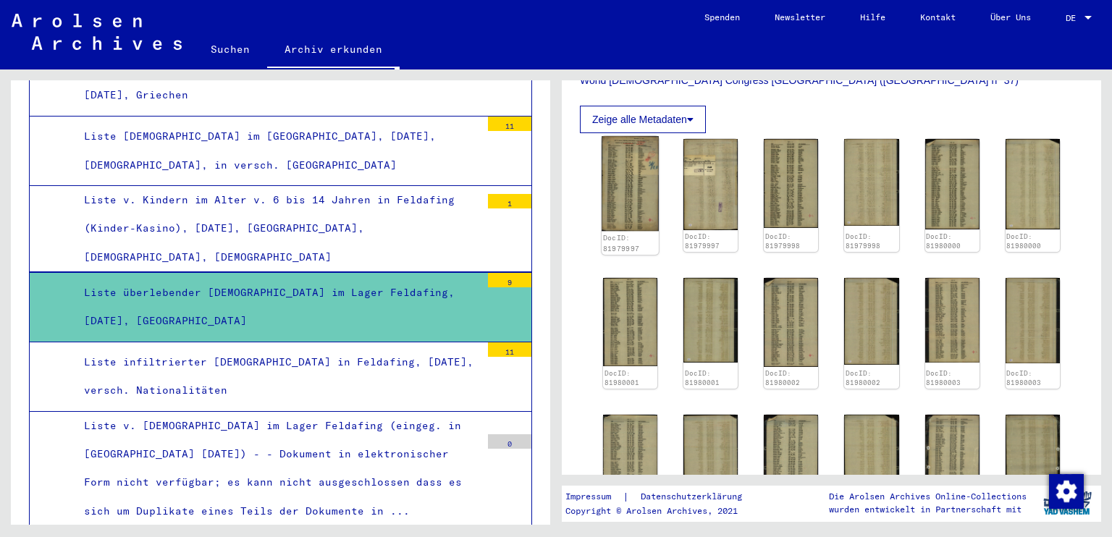
click at [650, 203] on img at bounding box center [630, 183] width 57 height 95
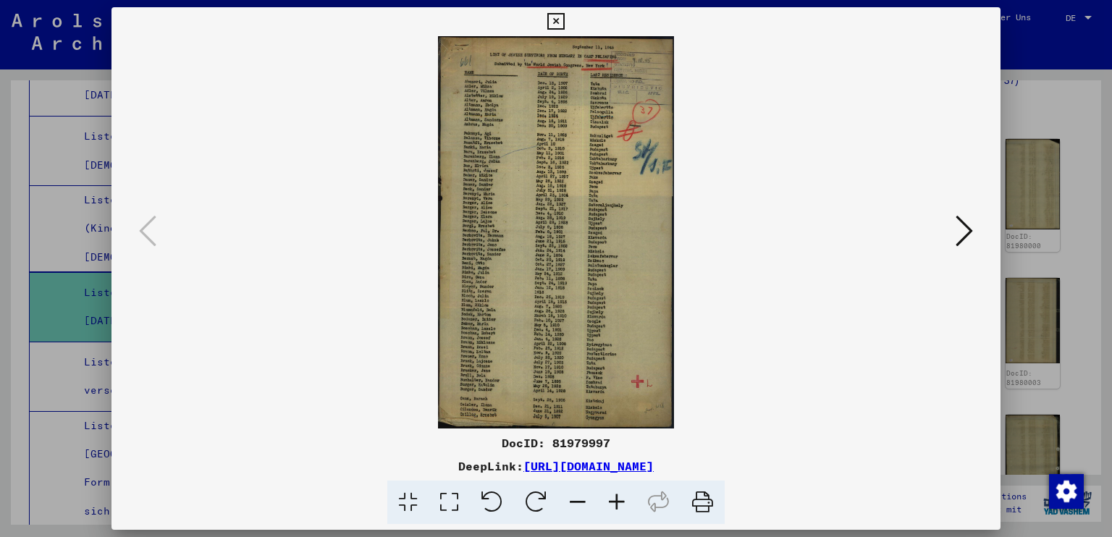
click at [555, 14] on icon at bounding box center [555, 21] width 17 height 17
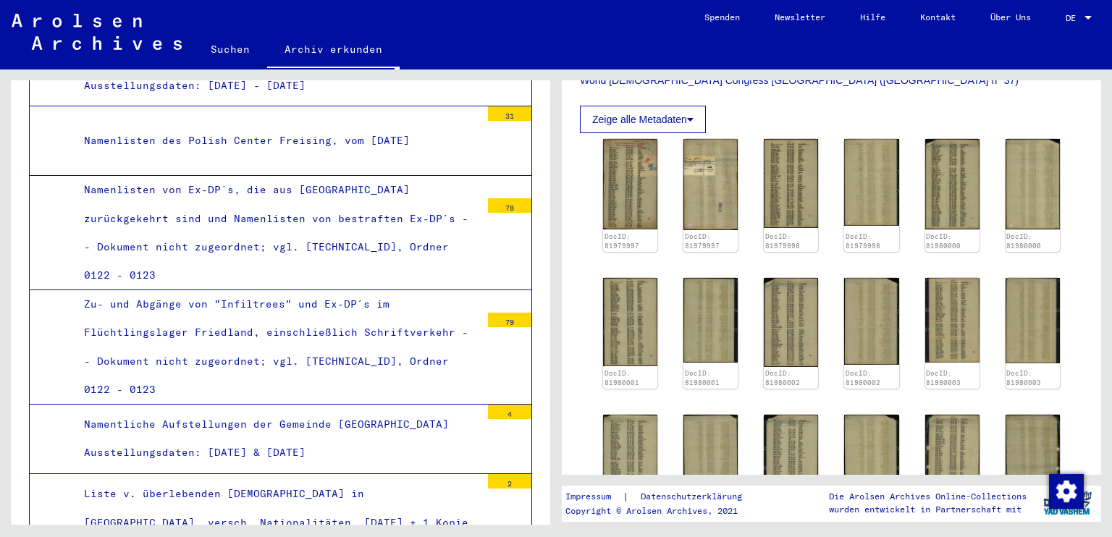
scroll to position [6251, 0]
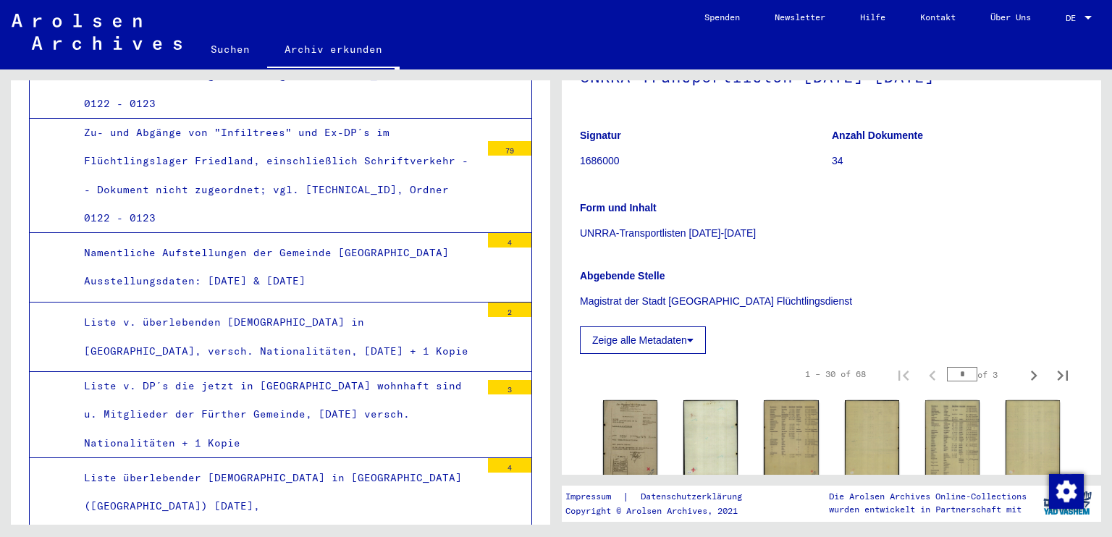
scroll to position [402, 0]
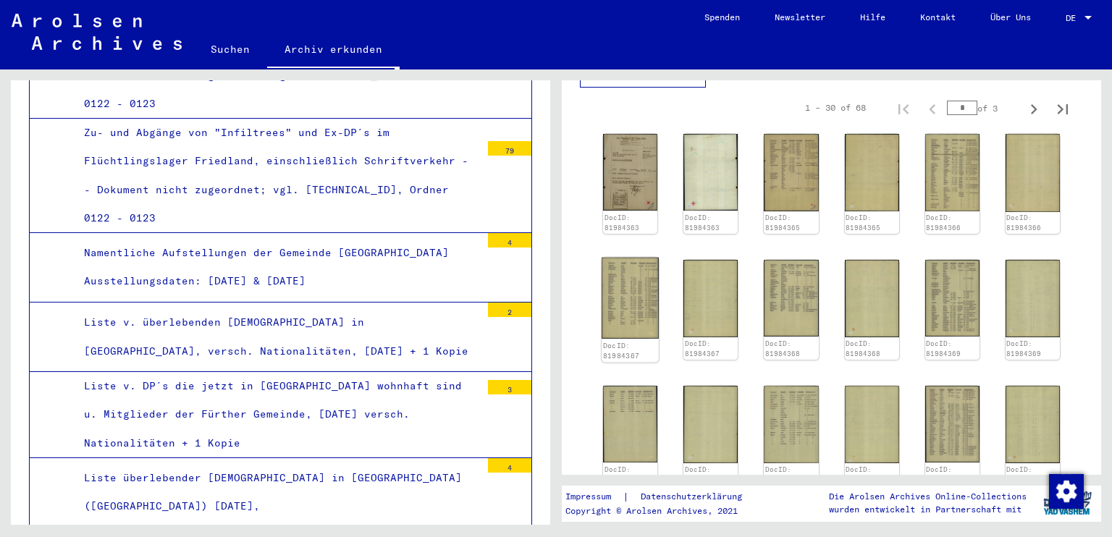
click at [626, 311] on img at bounding box center [630, 297] width 57 height 81
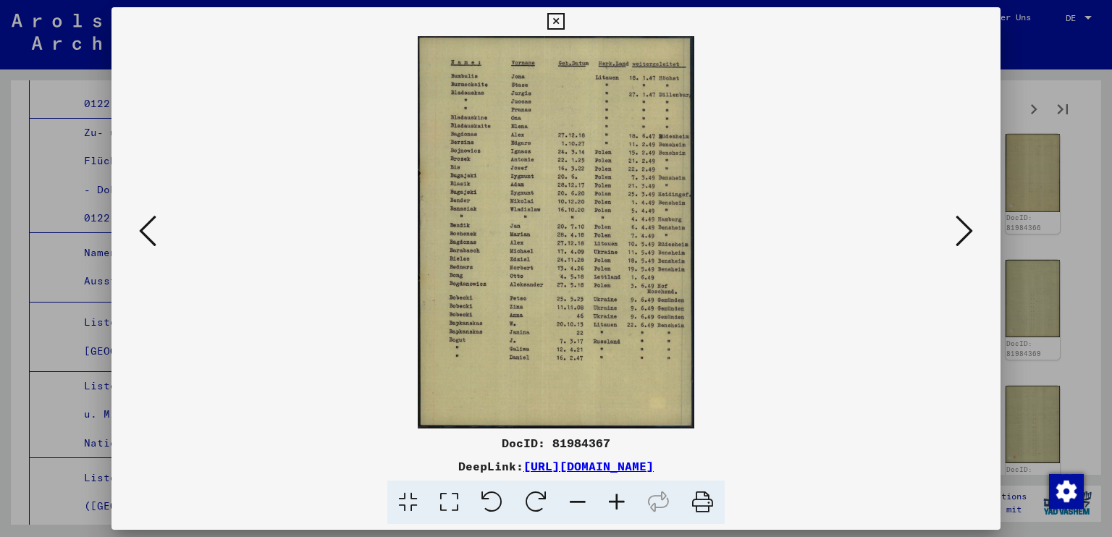
click at [559, 20] on icon at bounding box center [555, 21] width 17 height 17
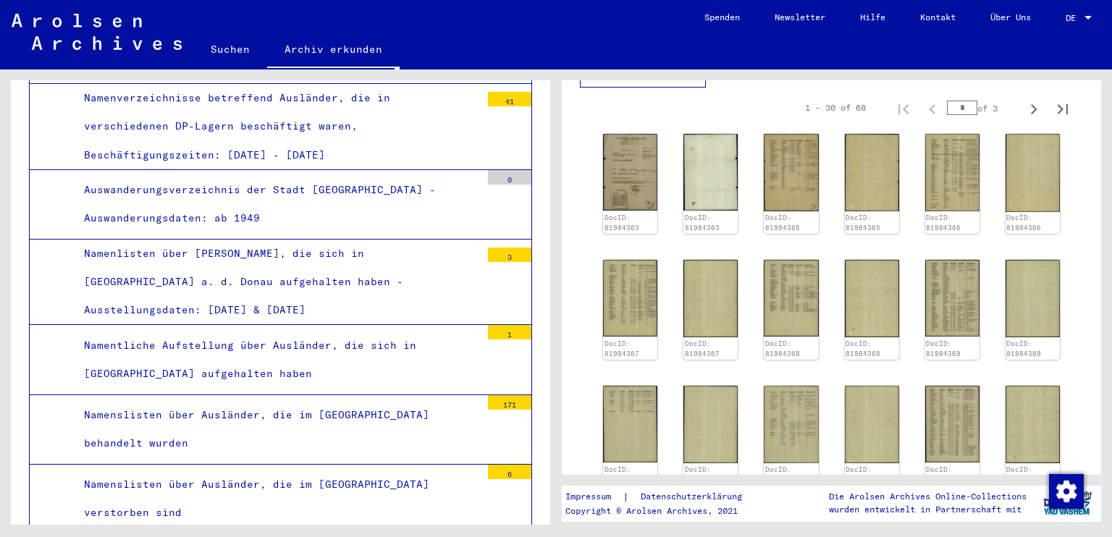
scroll to position [30305, 0]
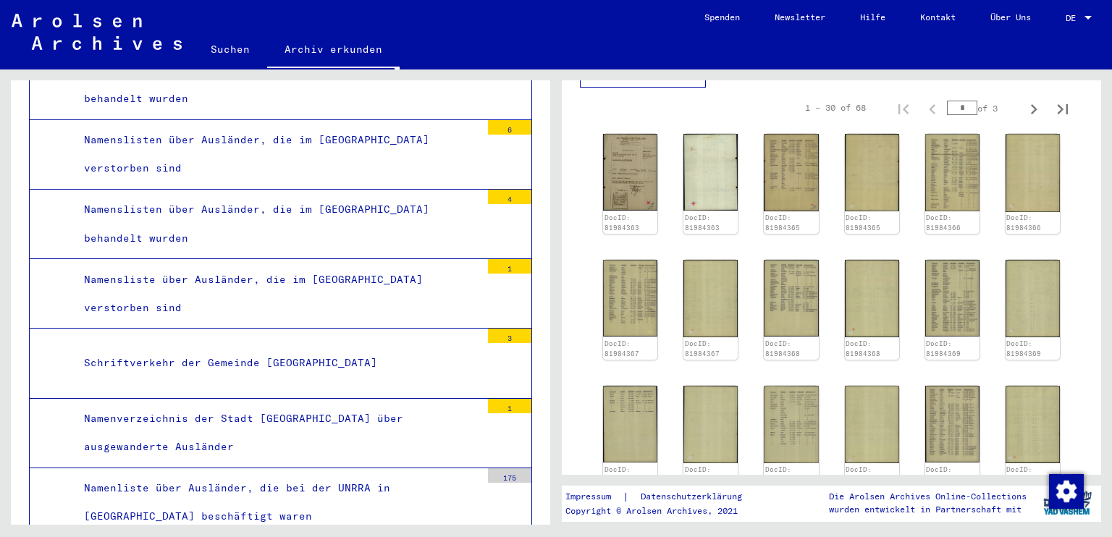
scroll to position [30788, 0]
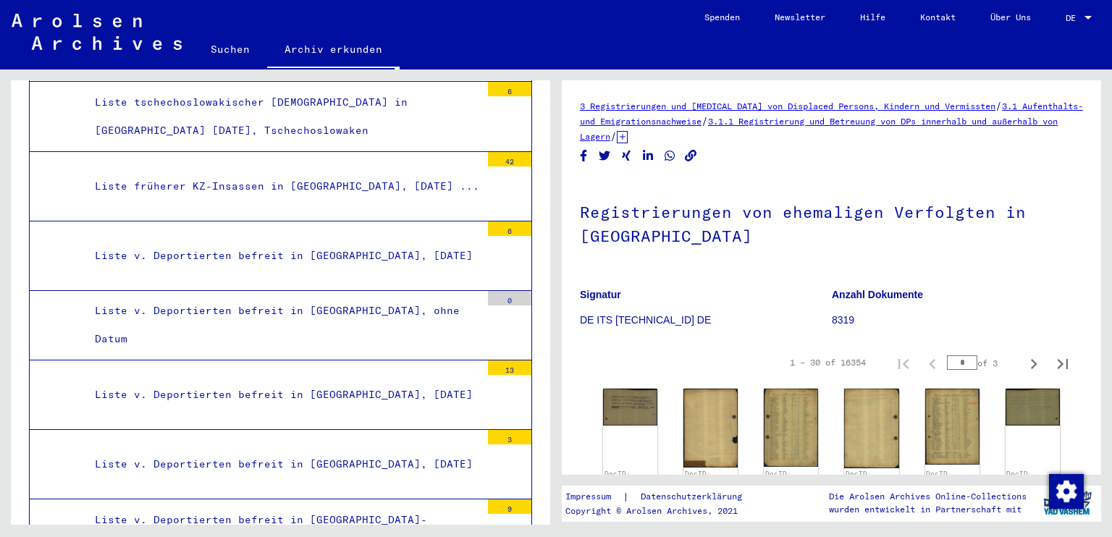
scroll to position [36899, 0]
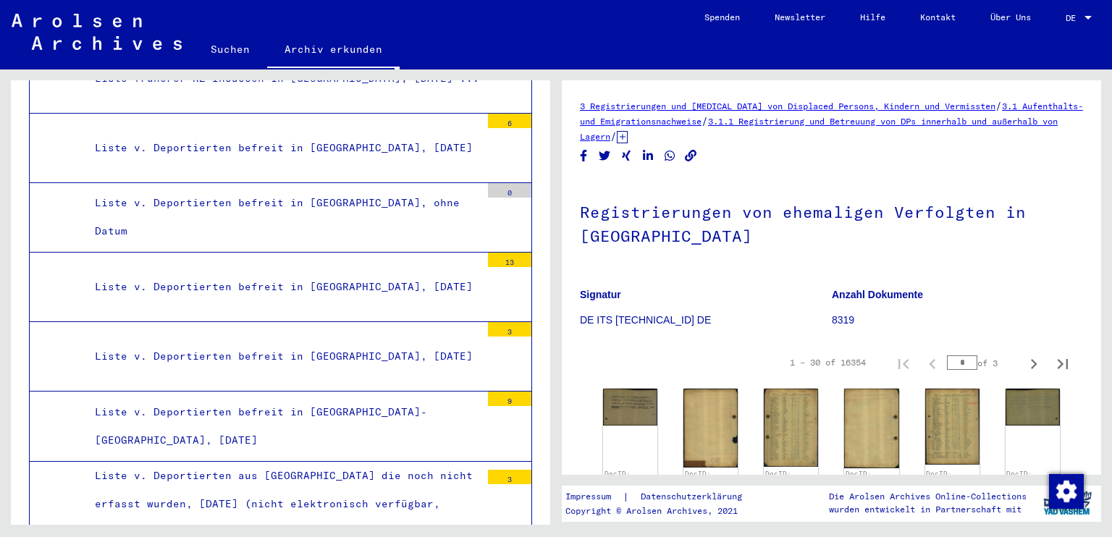
drag, startPoint x: 550, startPoint y: 299, endPoint x: 550, endPoint y: 307, distance: 8.0
click at [550, 307] on div "Archivbaum der Arolsen Archives 0 - Globale Findmittel 1 - Inhaftierungsdokumen…" at bounding box center [278, 297] width 556 height 455
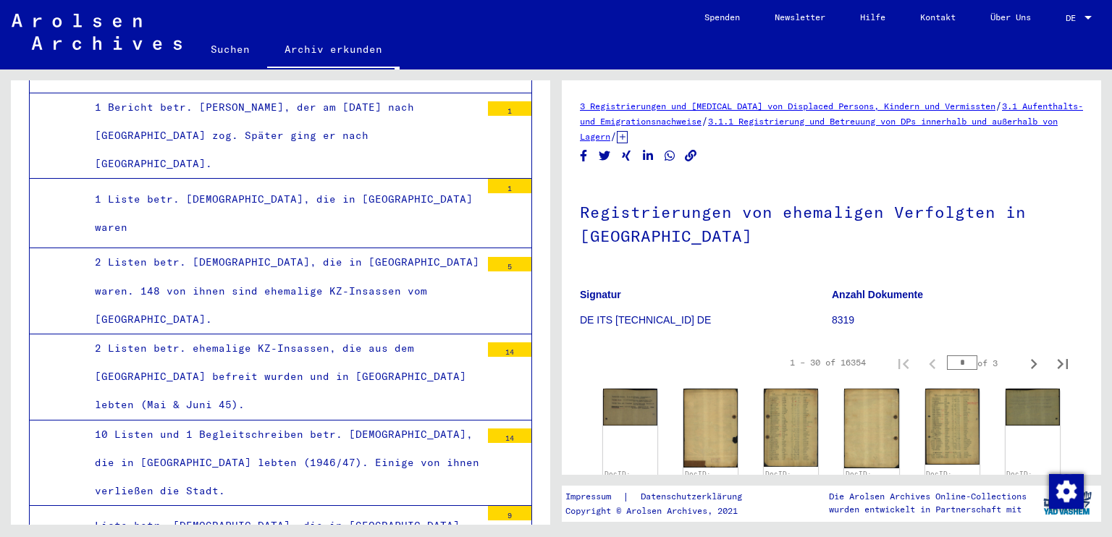
scroll to position [77244, 0]
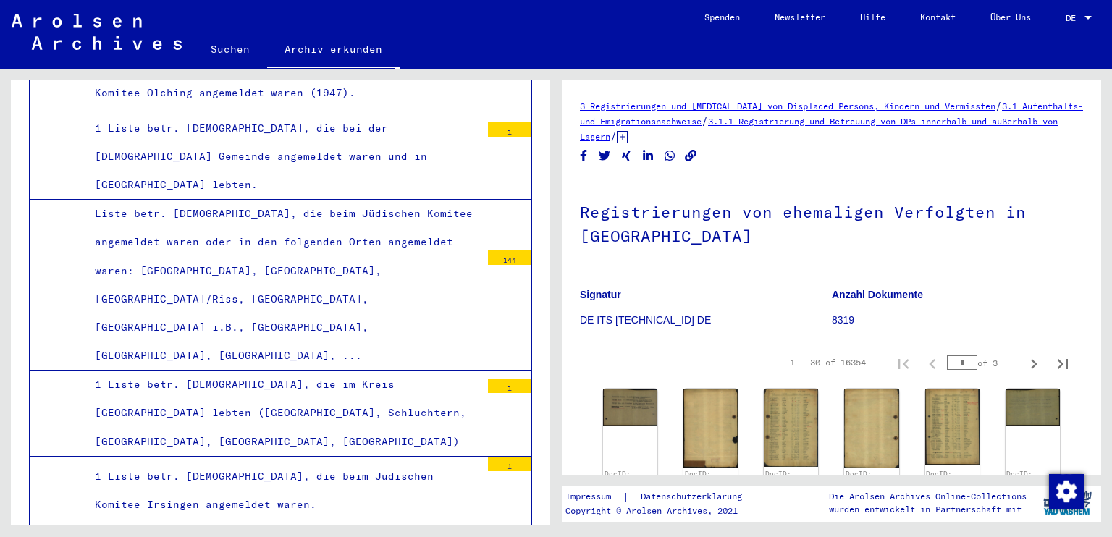
scroll to position [78309, 0]
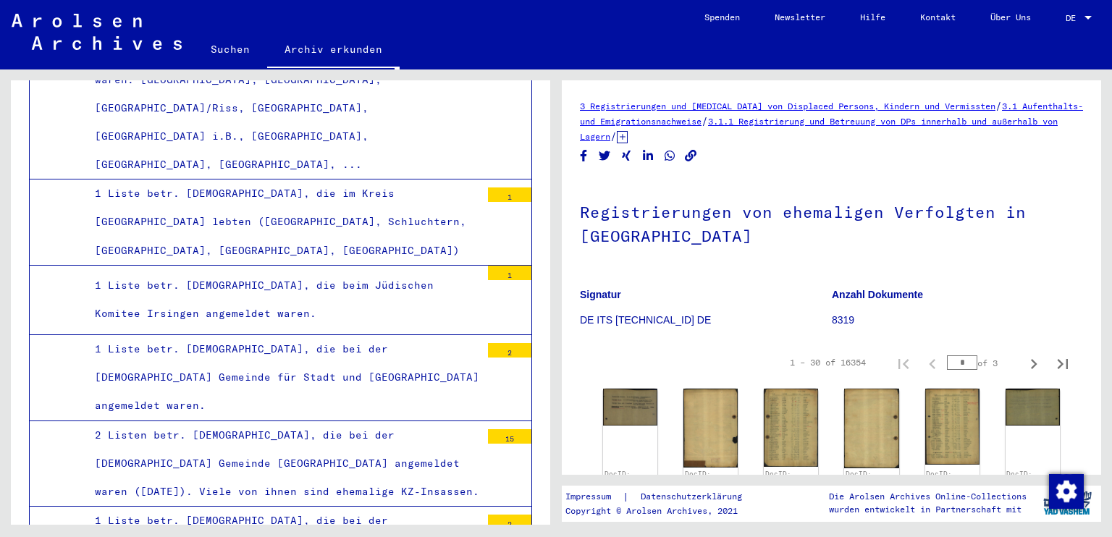
scroll to position [78625, 0]
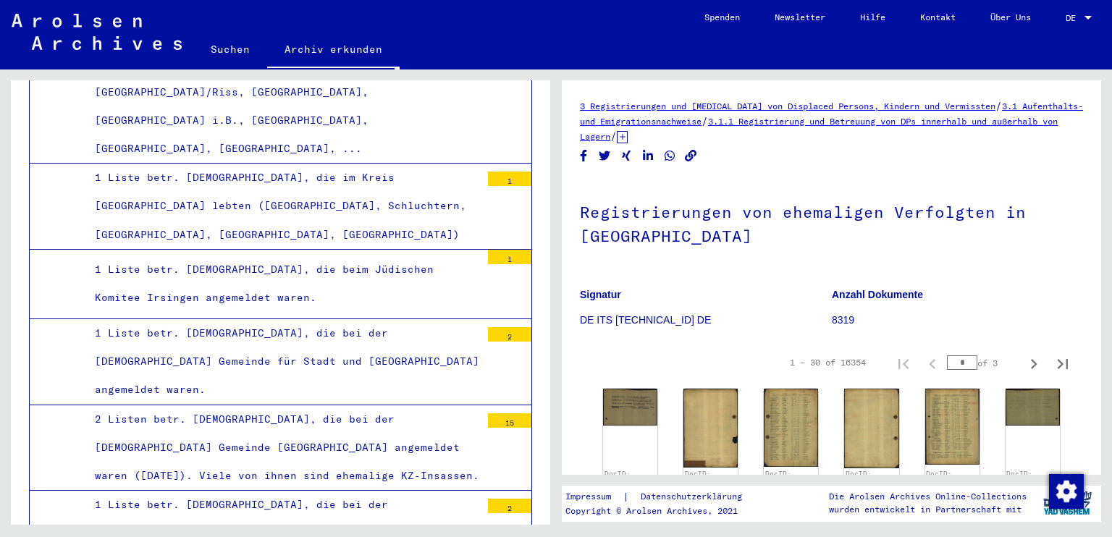
click at [550, 518] on div "Archivbaum der Arolsen Archives 0 - Globale Findmittel 1 - Inhaftierungsdokumen…" at bounding box center [278, 297] width 556 height 455
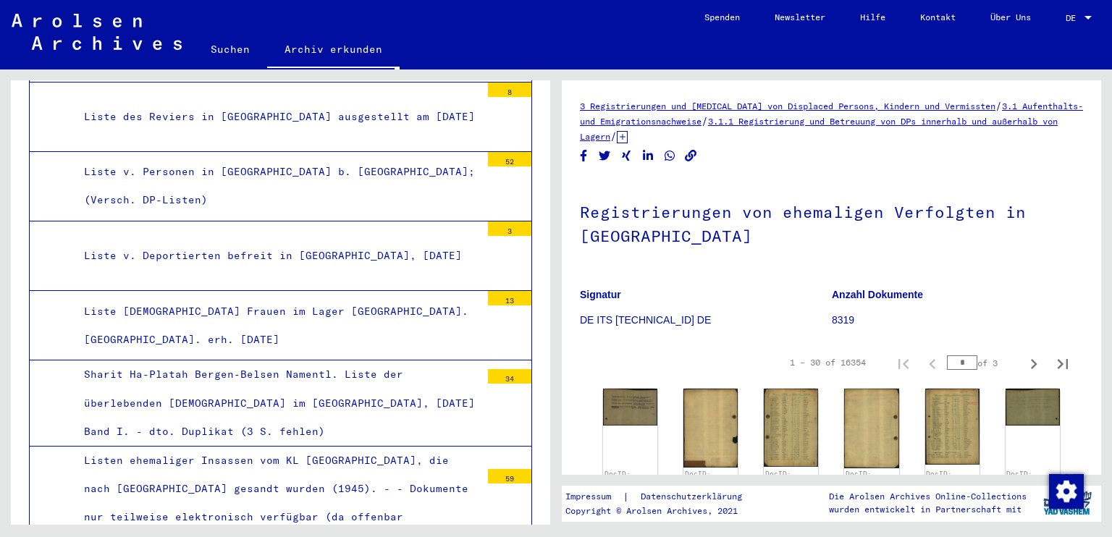
scroll to position [0, 0]
